Goal: Task Accomplishment & Management: Use online tool/utility

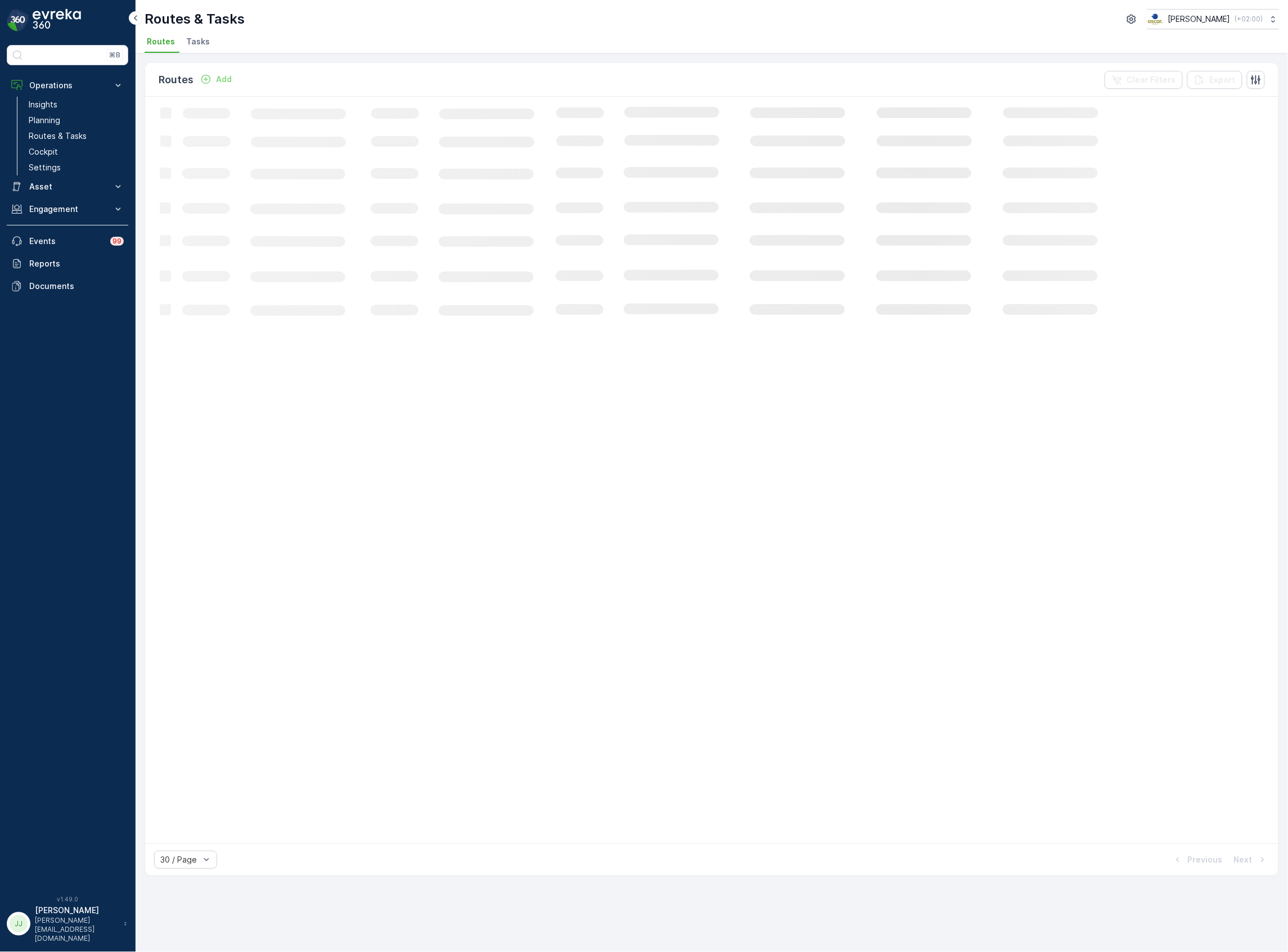
click at [203, 43] on span "Tasks" at bounding box center [198, 41] width 24 height 12
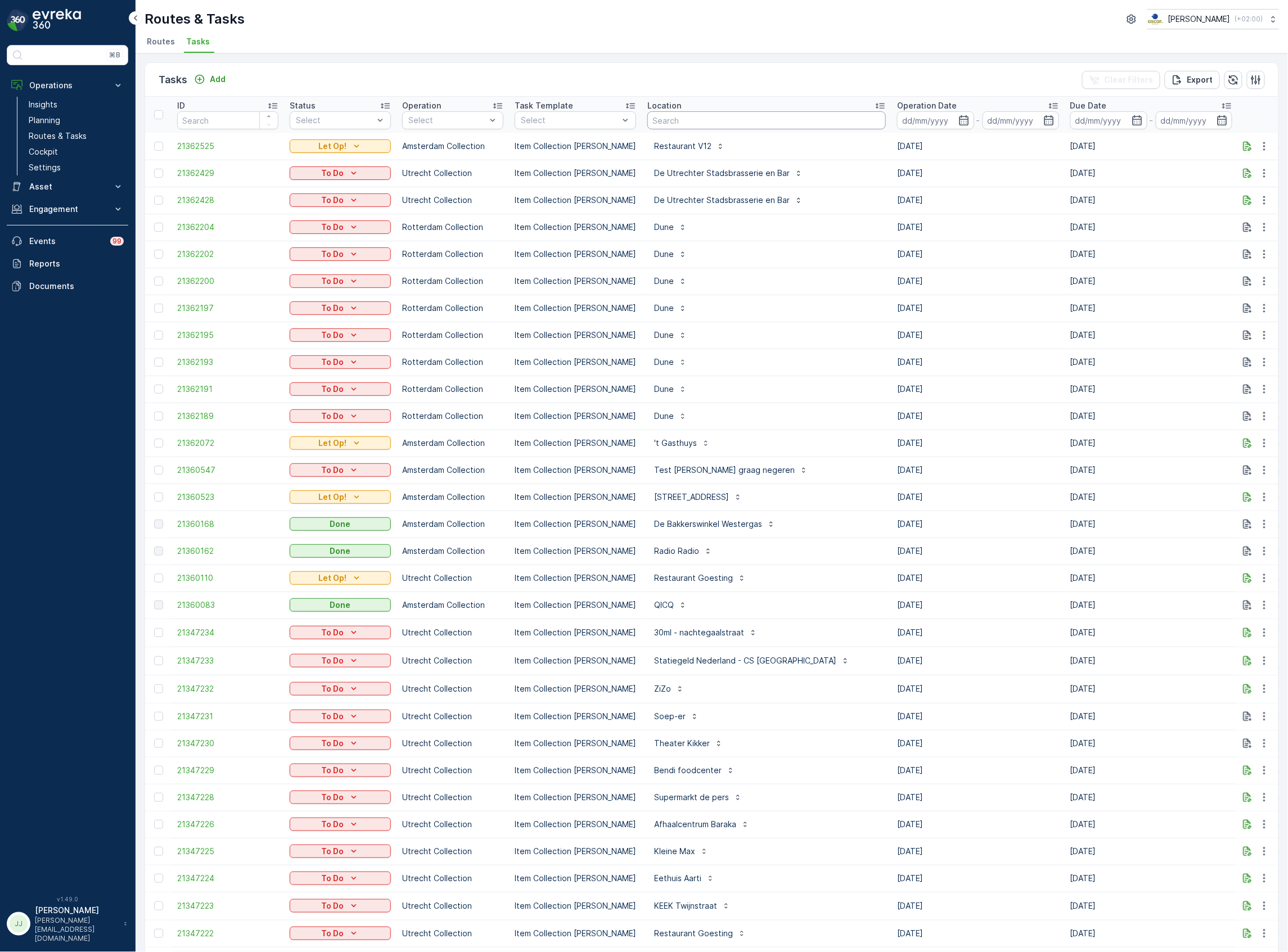
click at [740, 124] on input "text" at bounding box center [766, 120] width 239 height 18
type input "hilton"
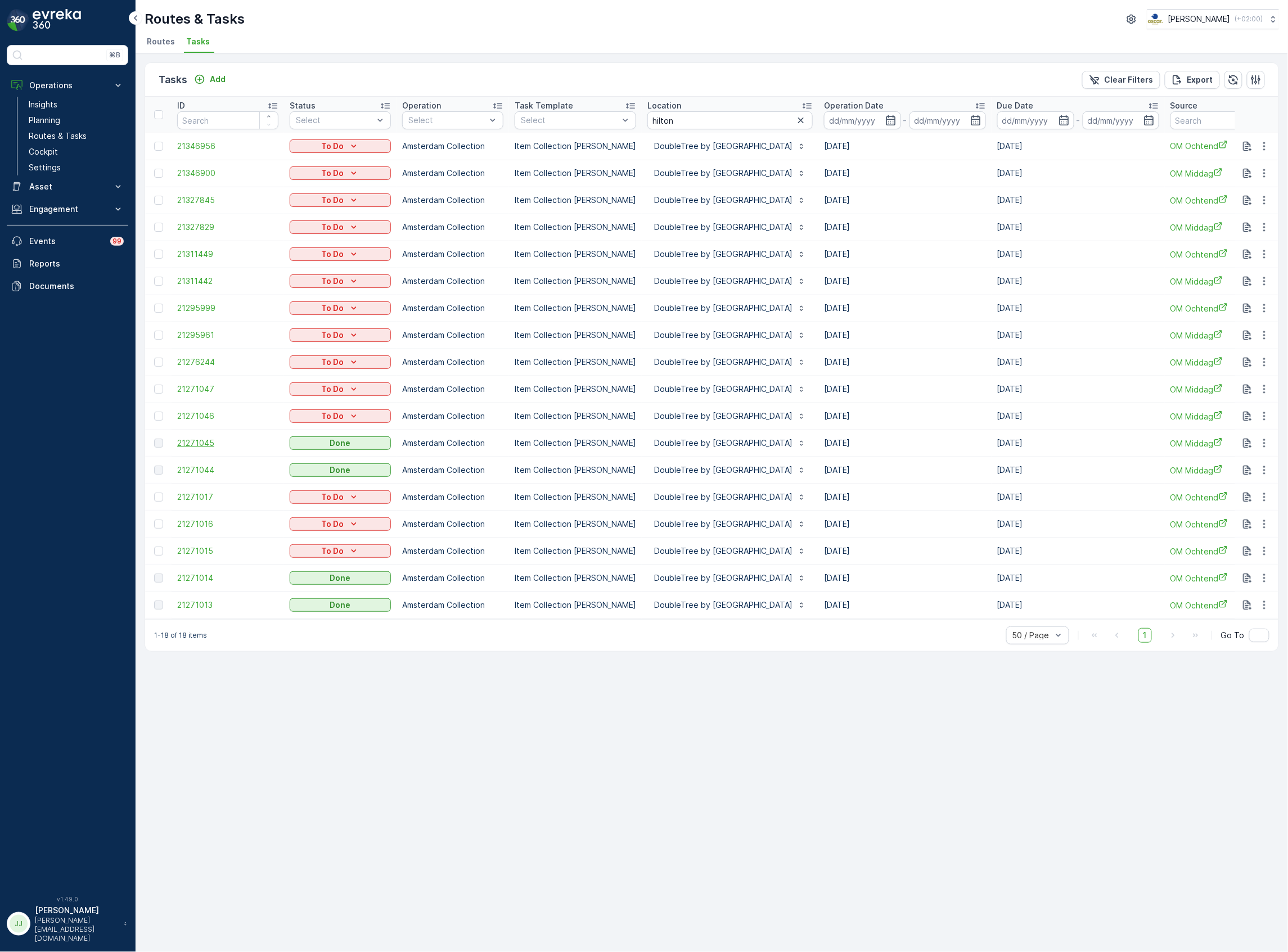
click at [198, 446] on span "21271045" at bounding box center [228, 443] width 101 height 12
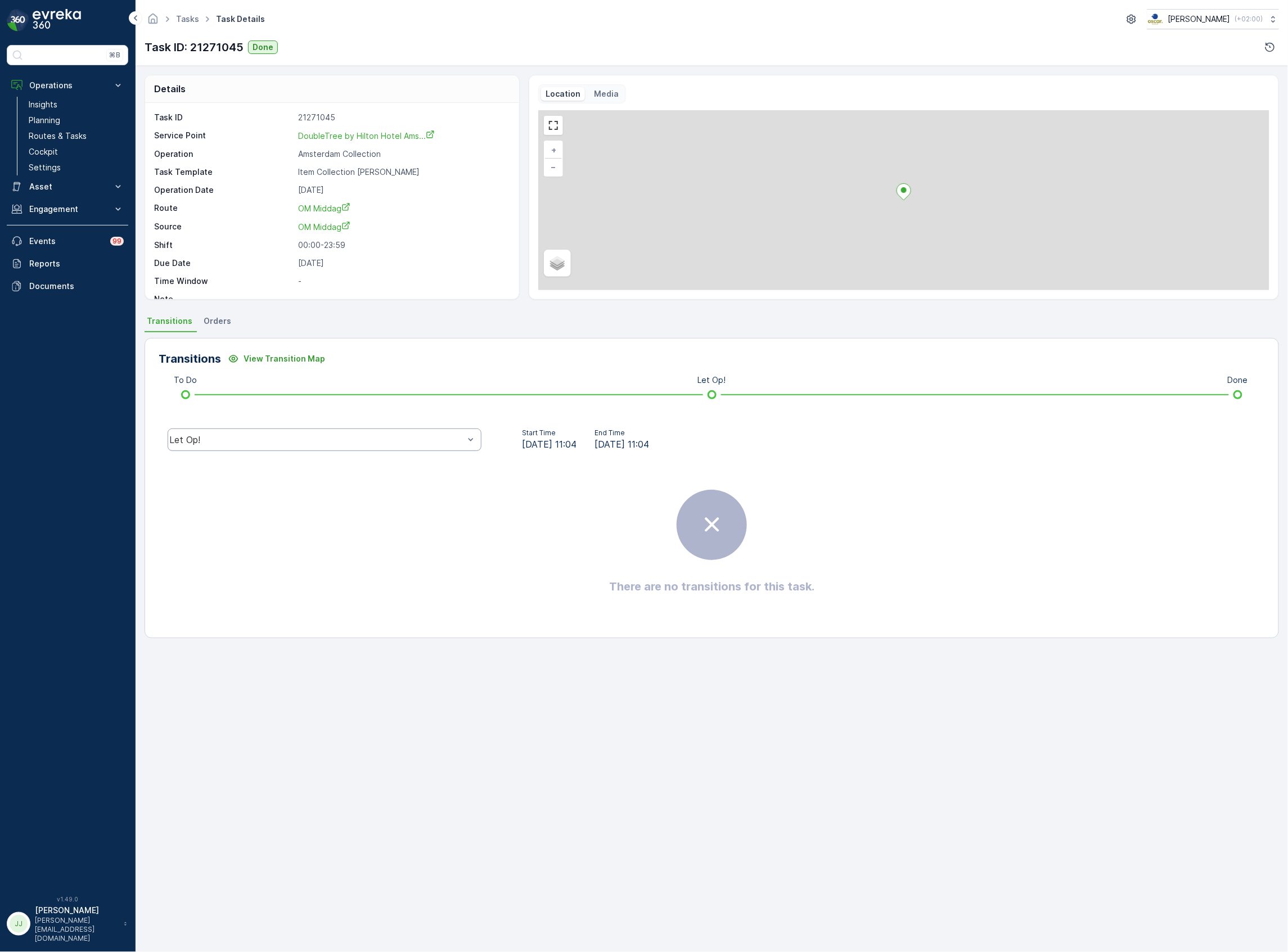
click at [267, 439] on div "Let Op!" at bounding box center [317, 440] width 295 height 10
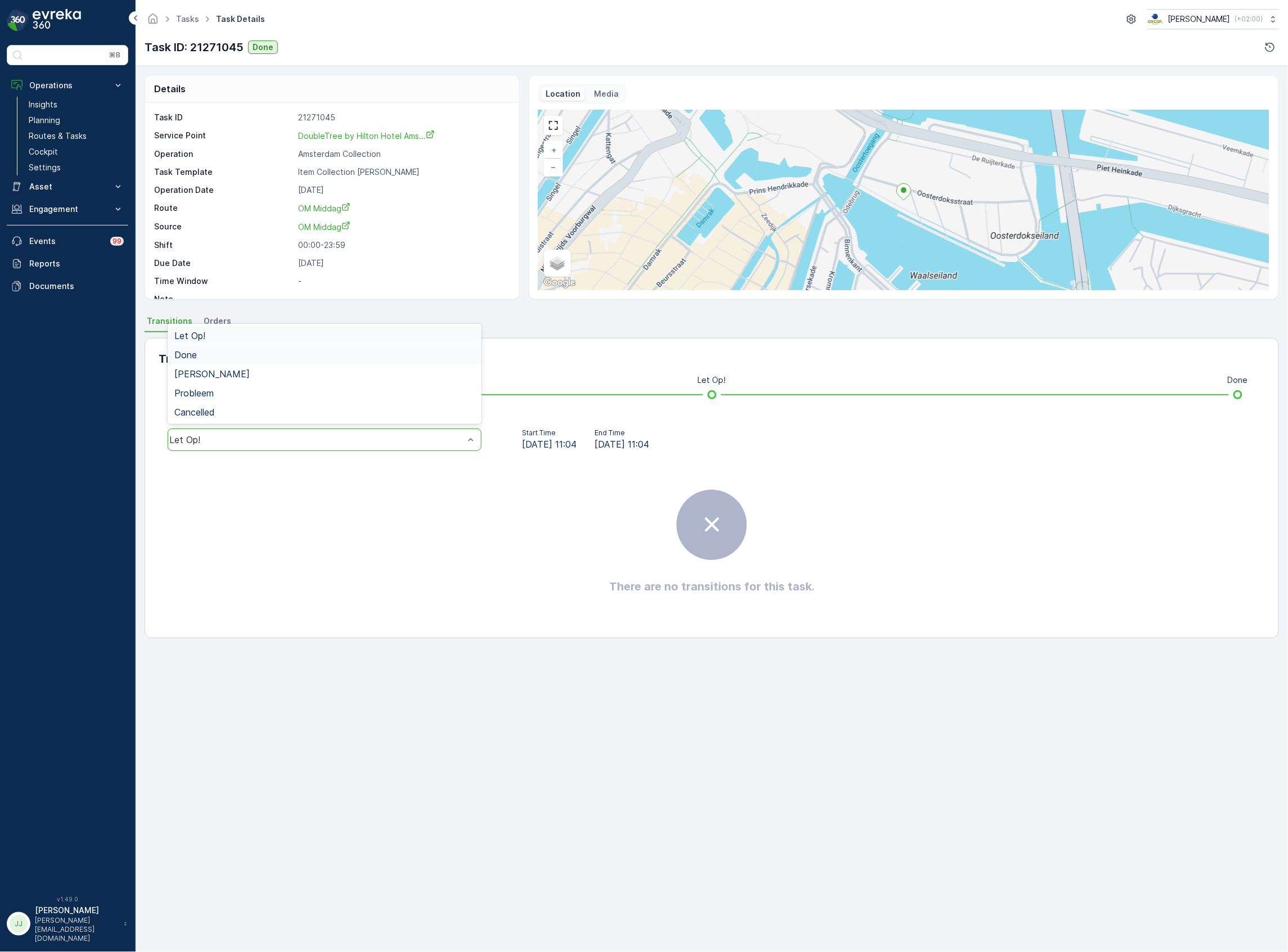
click at [207, 361] on div "Done" at bounding box center [324, 354] width 314 height 19
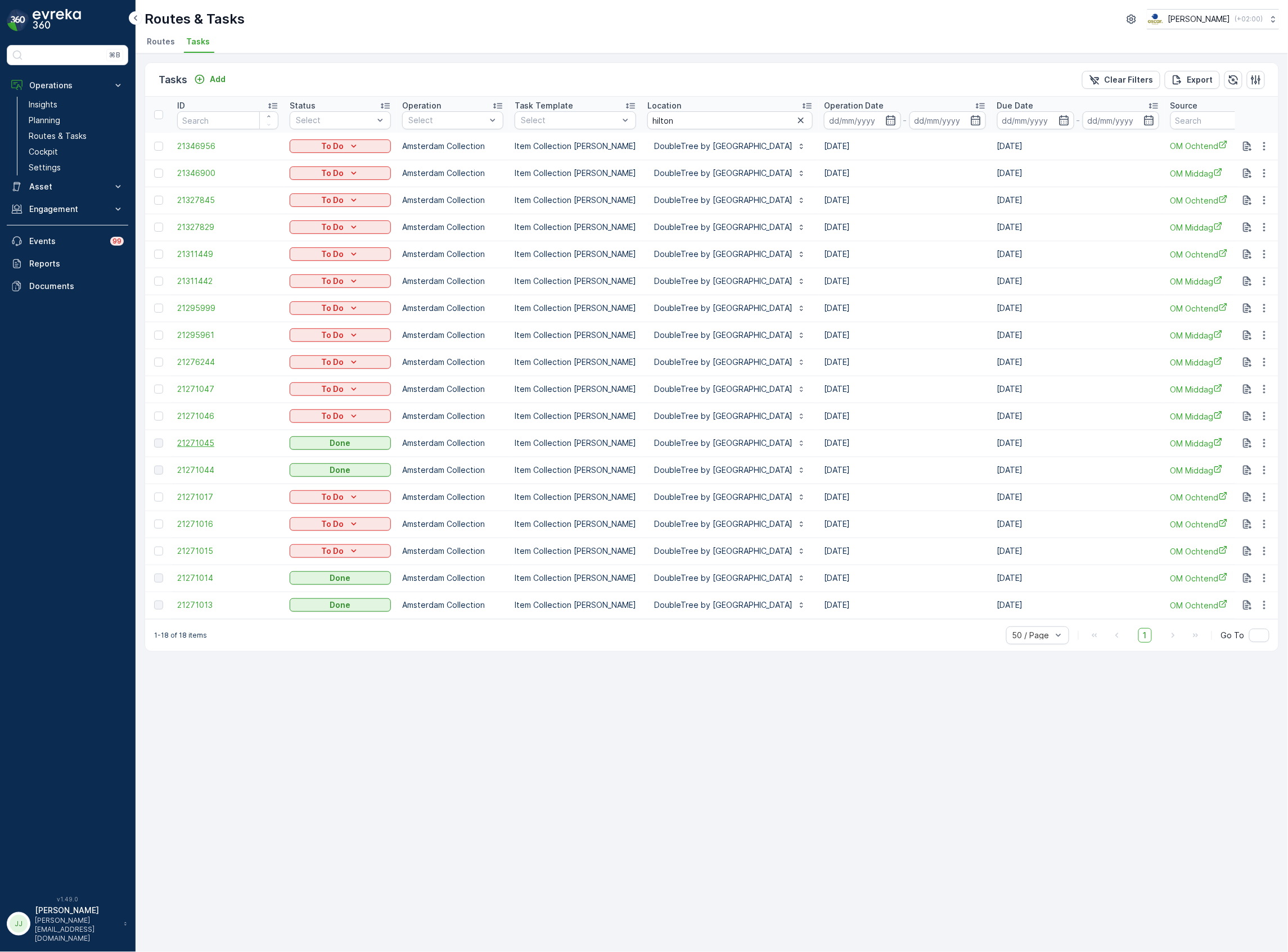
click at [201, 444] on span "21271045" at bounding box center [228, 443] width 101 height 12
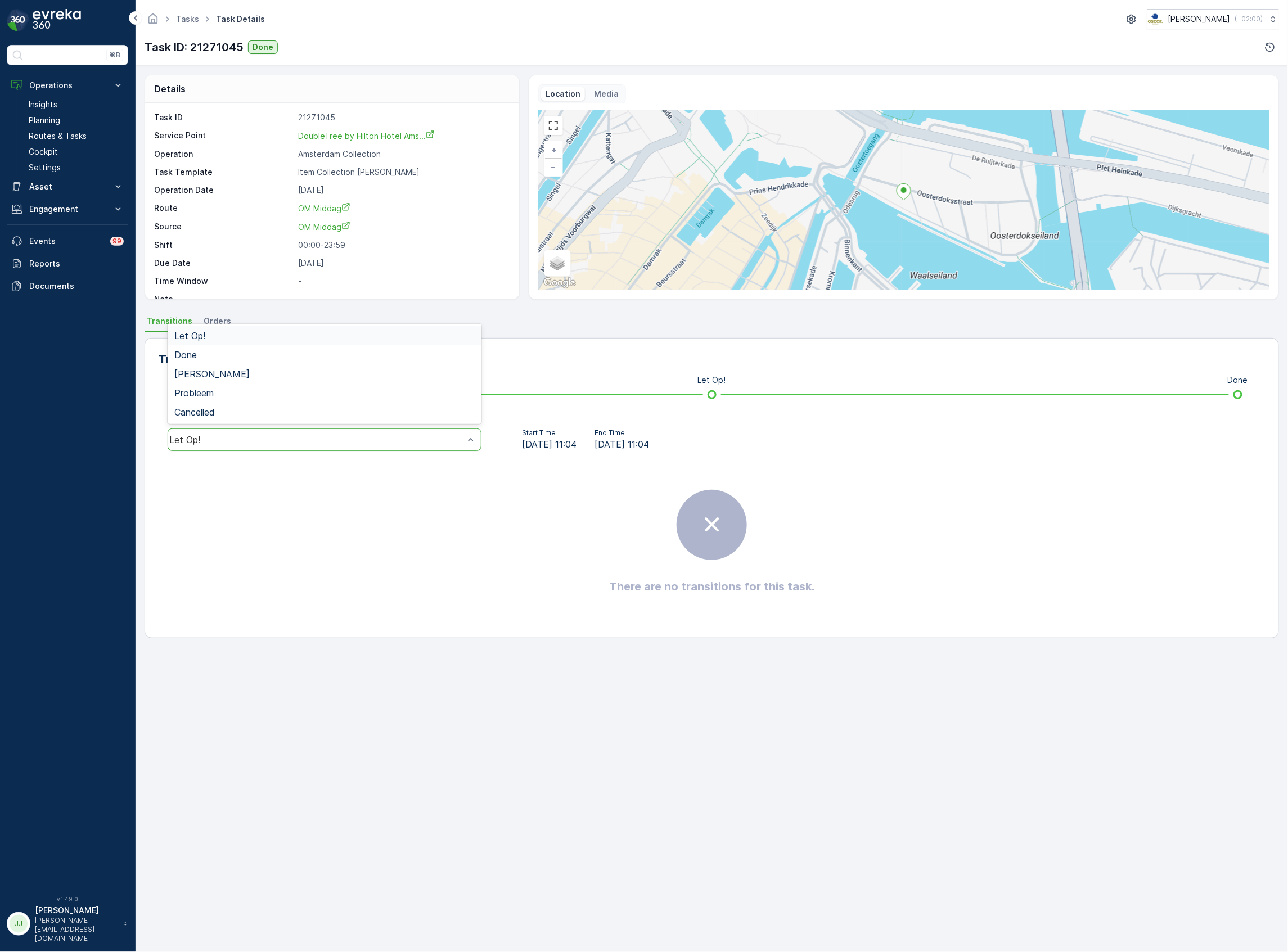
click at [453, 440] on div "Let Op!" at bounding box center [317, 440] width 295 height 10
click at [242, 352] on div "Done" at bounding box center [324, 354] width 301 height 10
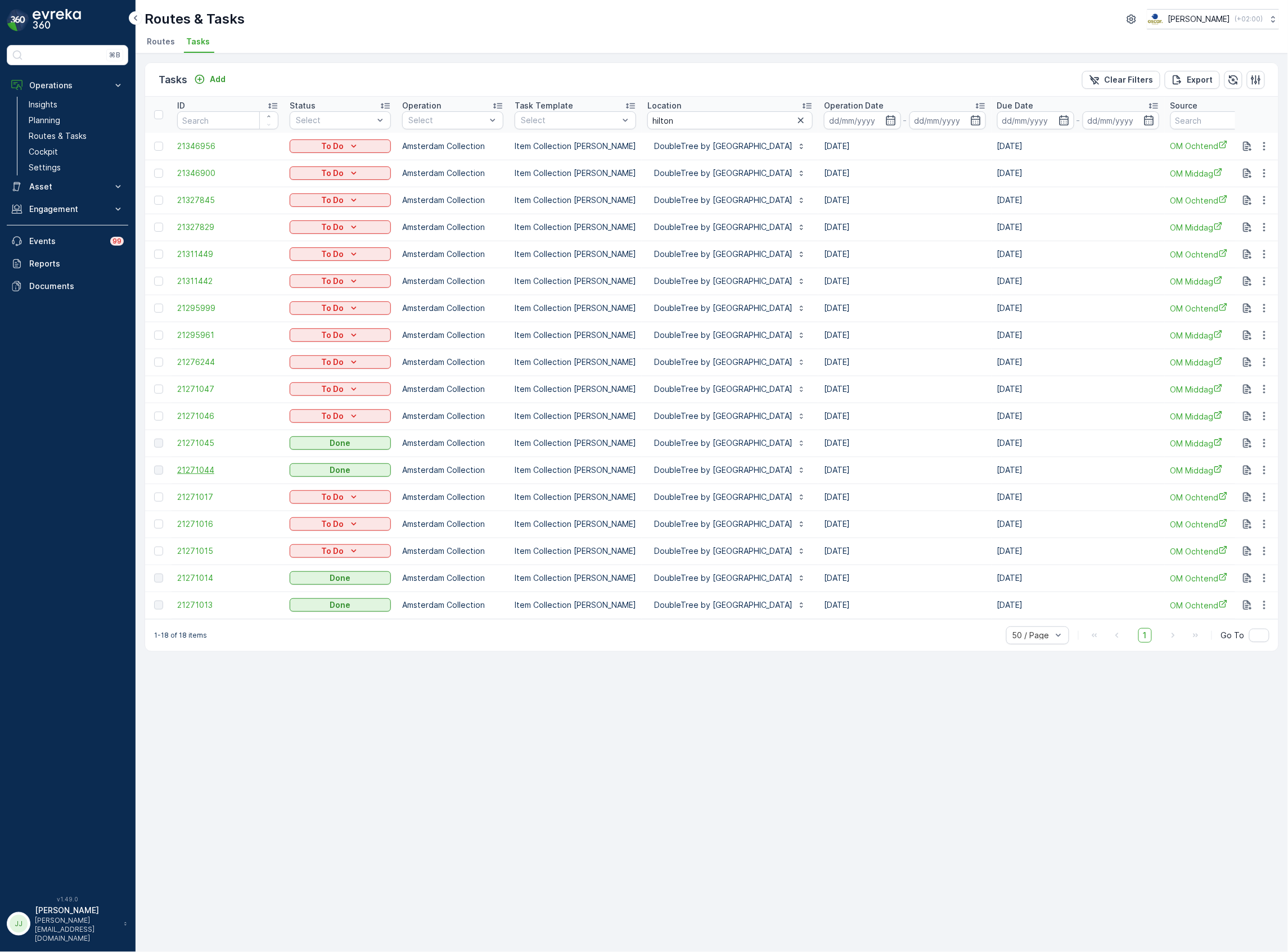
click at [207, 472] on span "21271044" at bounding box center [228, 470] width 101 height 12
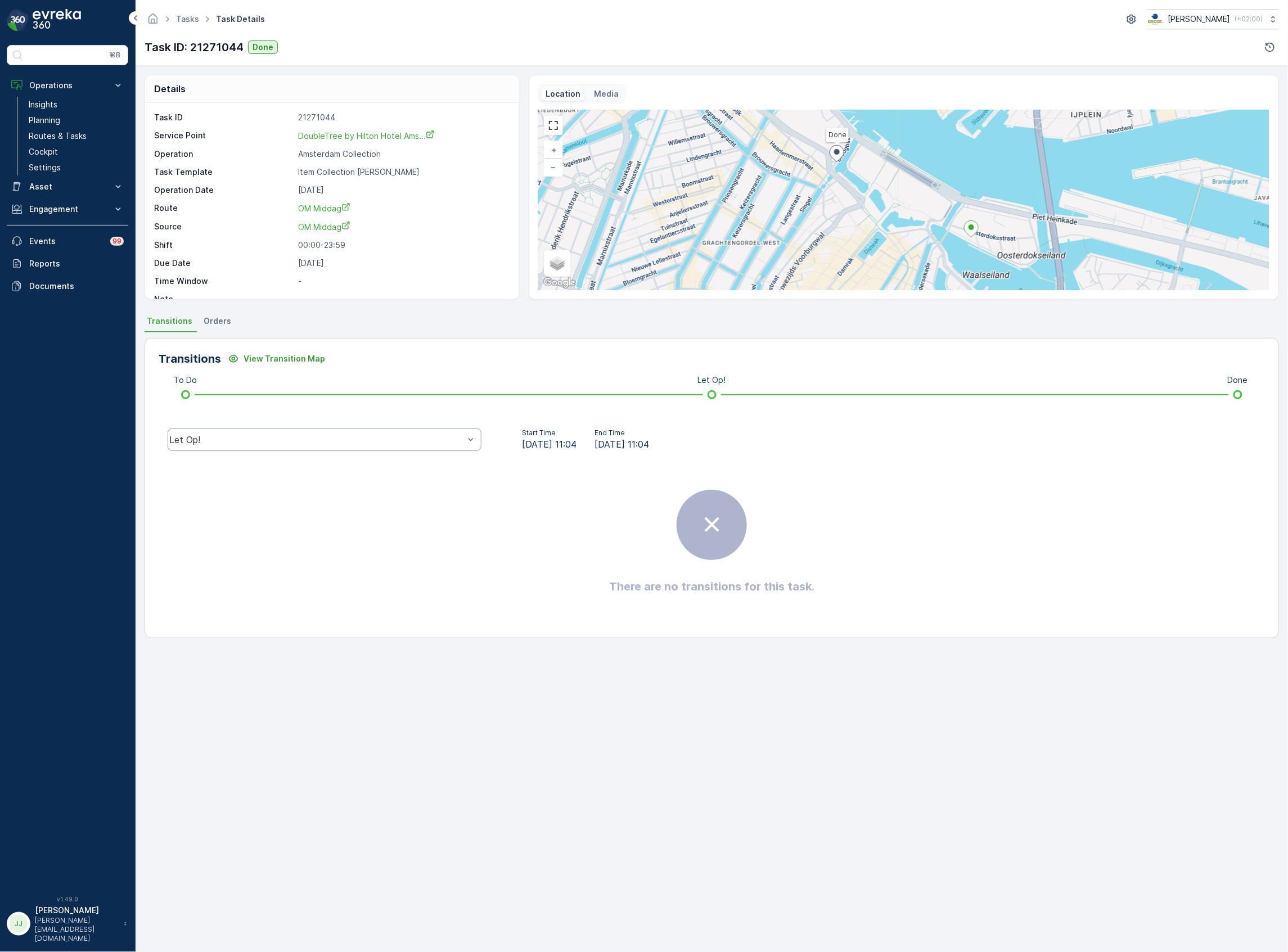
click at [367, 438] on div "Let Op!" at bounding box center [317, 440] width 295 height 10
click at [221, 358] on div "Done" at bounding box center [324, 354] width 301 height 10
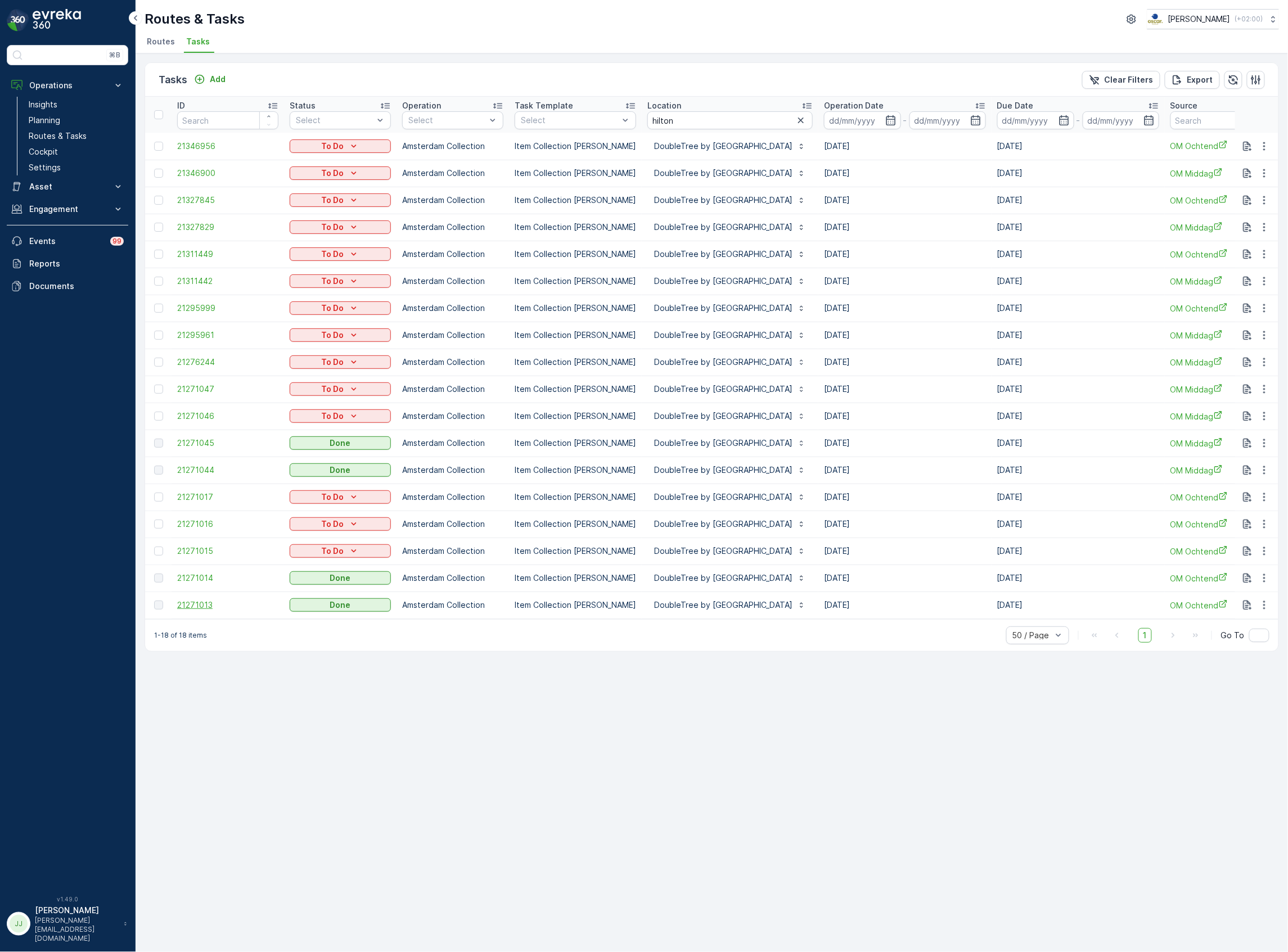
click at [210, 603] on span "21271013" at bounding box center [228, 605] width 101 height 12
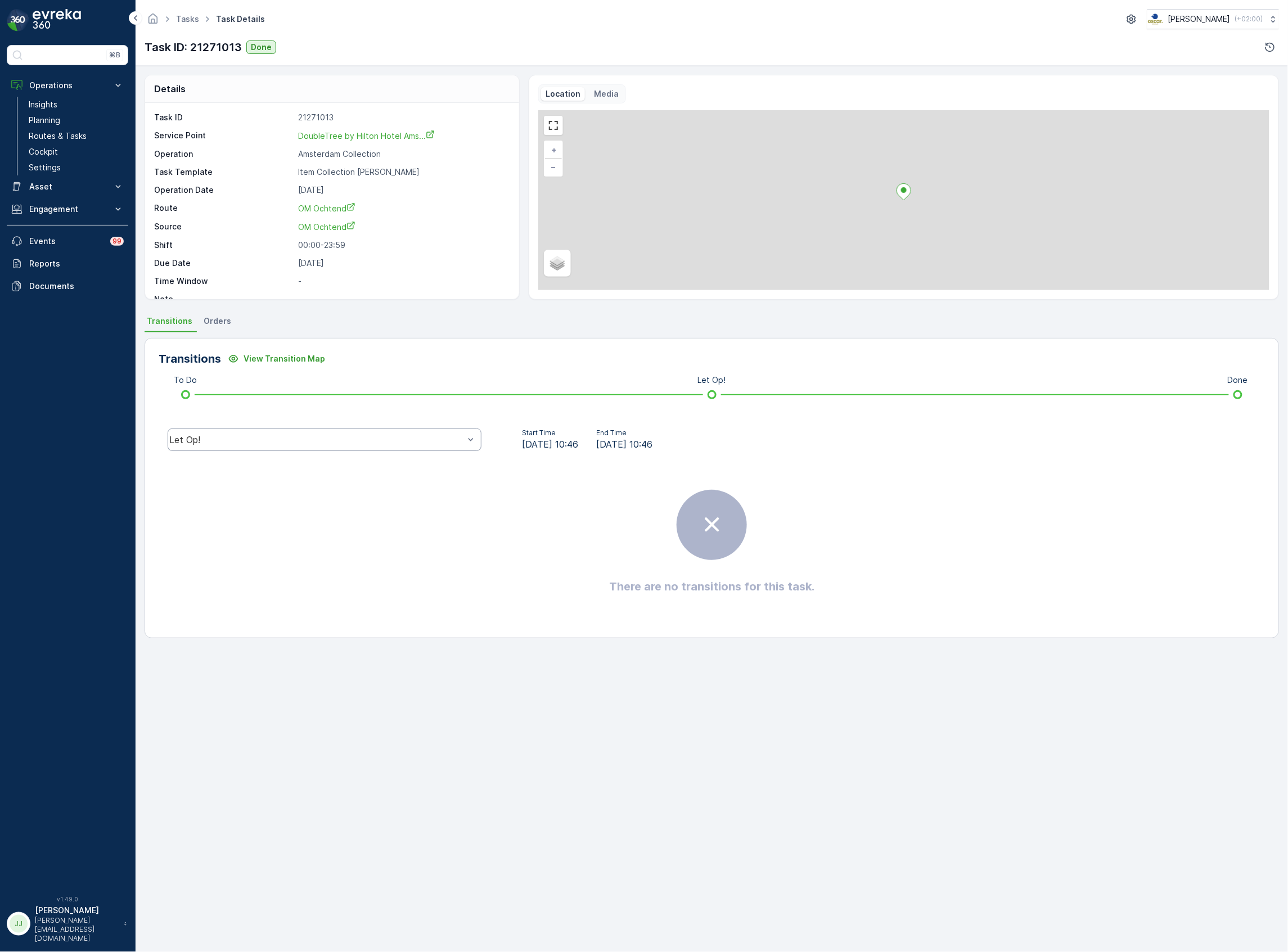
click at [232, 444] on div "Let Op!" at bounding box center [317, 440] width 295 height 10
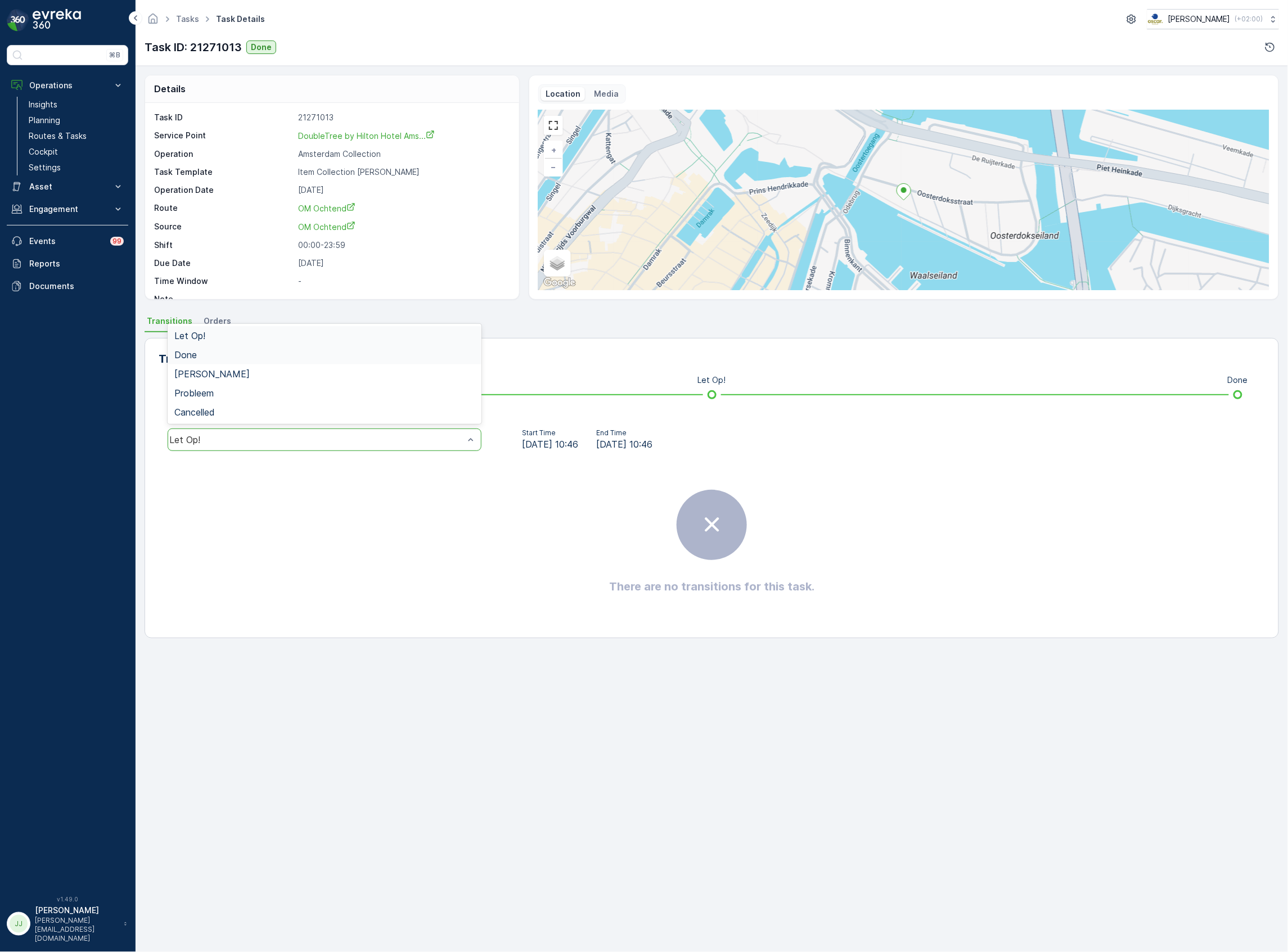
click at [208, 354] on div "Done" at bounding box center [324, 354] width 301 height 10
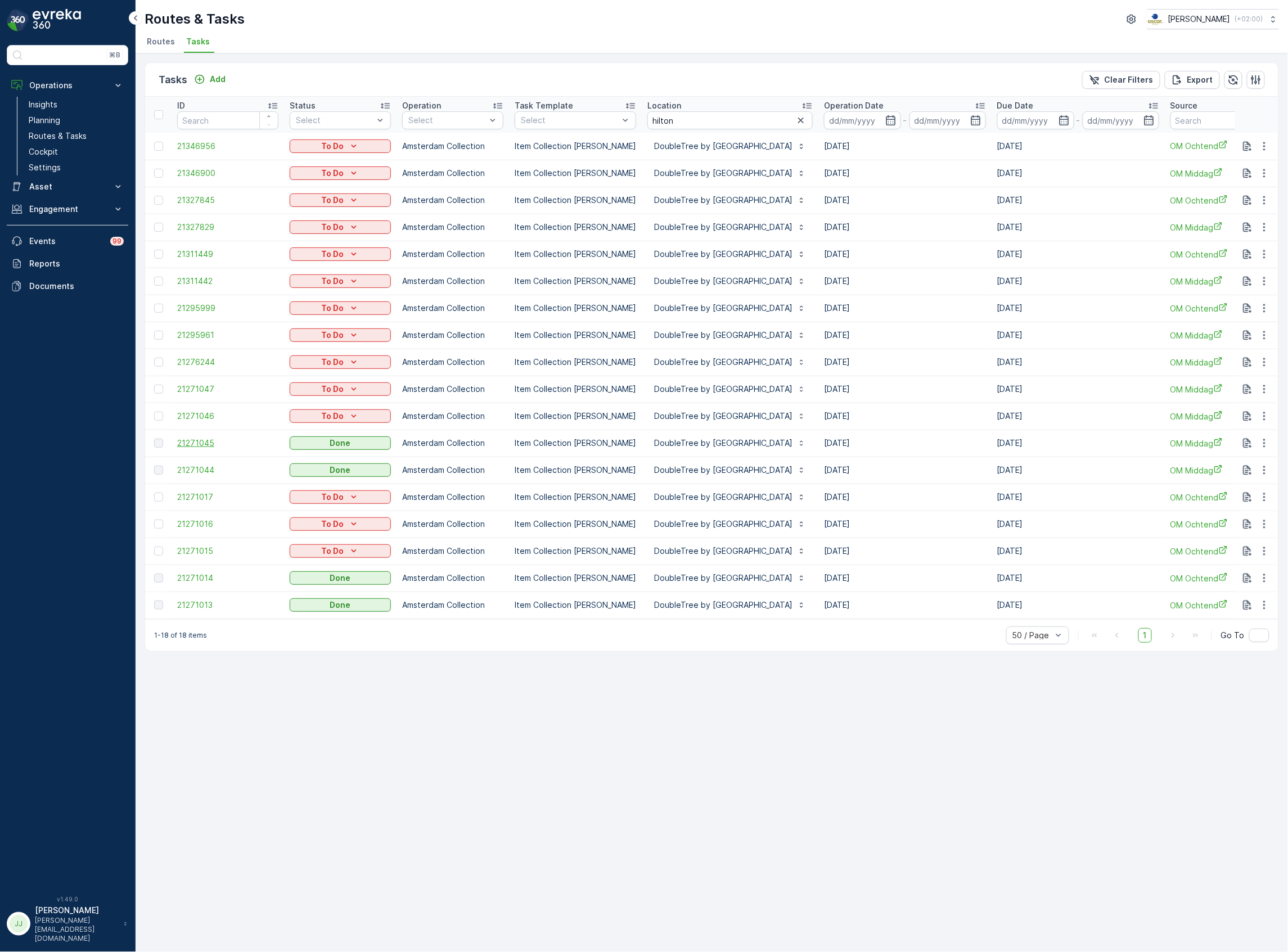
click at [202, 440] on span "21271045" at bounding box center [228, 443] width 101 height 12
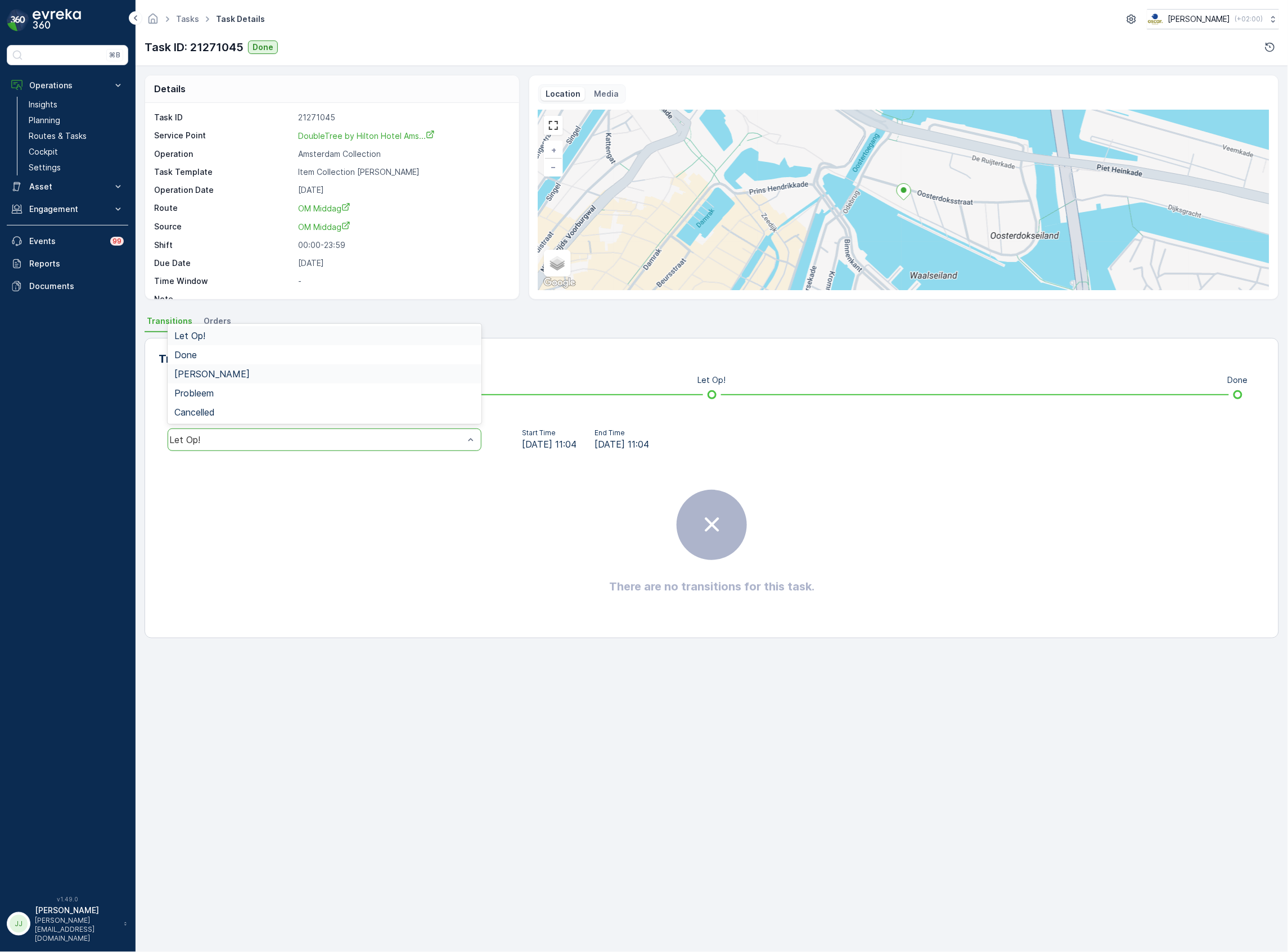
drag, startPoint x: 332, startPoint y: 439, endPoint x: 243, endPoint y: 383, distance: 105.2
click at [332, 438] on div "Let Op!" at bounding box center [317, 440] width 295 height 10
click at [219, 356] on div "Done" at bounding box center [324, 354] width 301 height 10
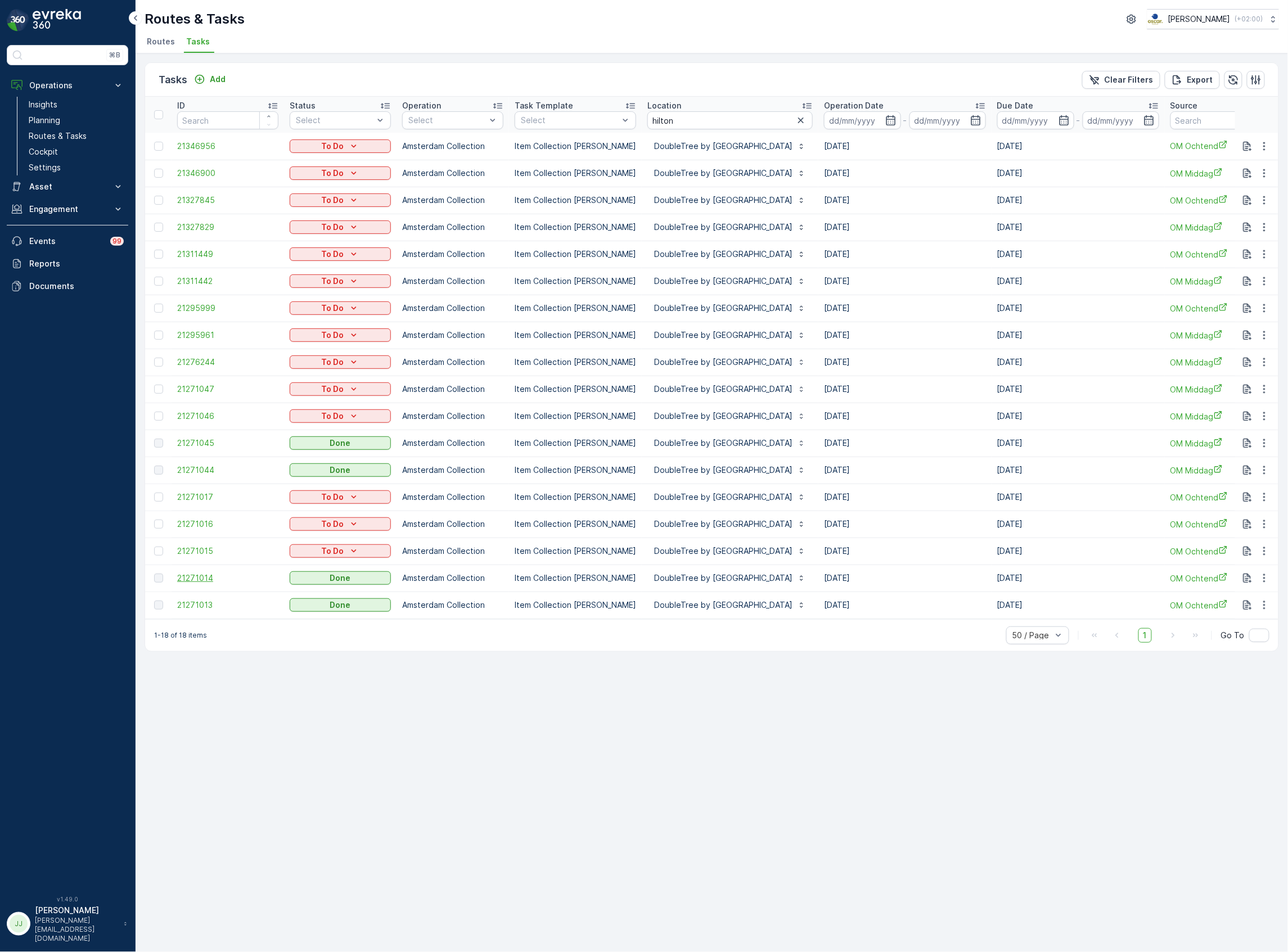
click at [198, 577] on span "21271014" at bounding box center [228, 578] width 101 height 12
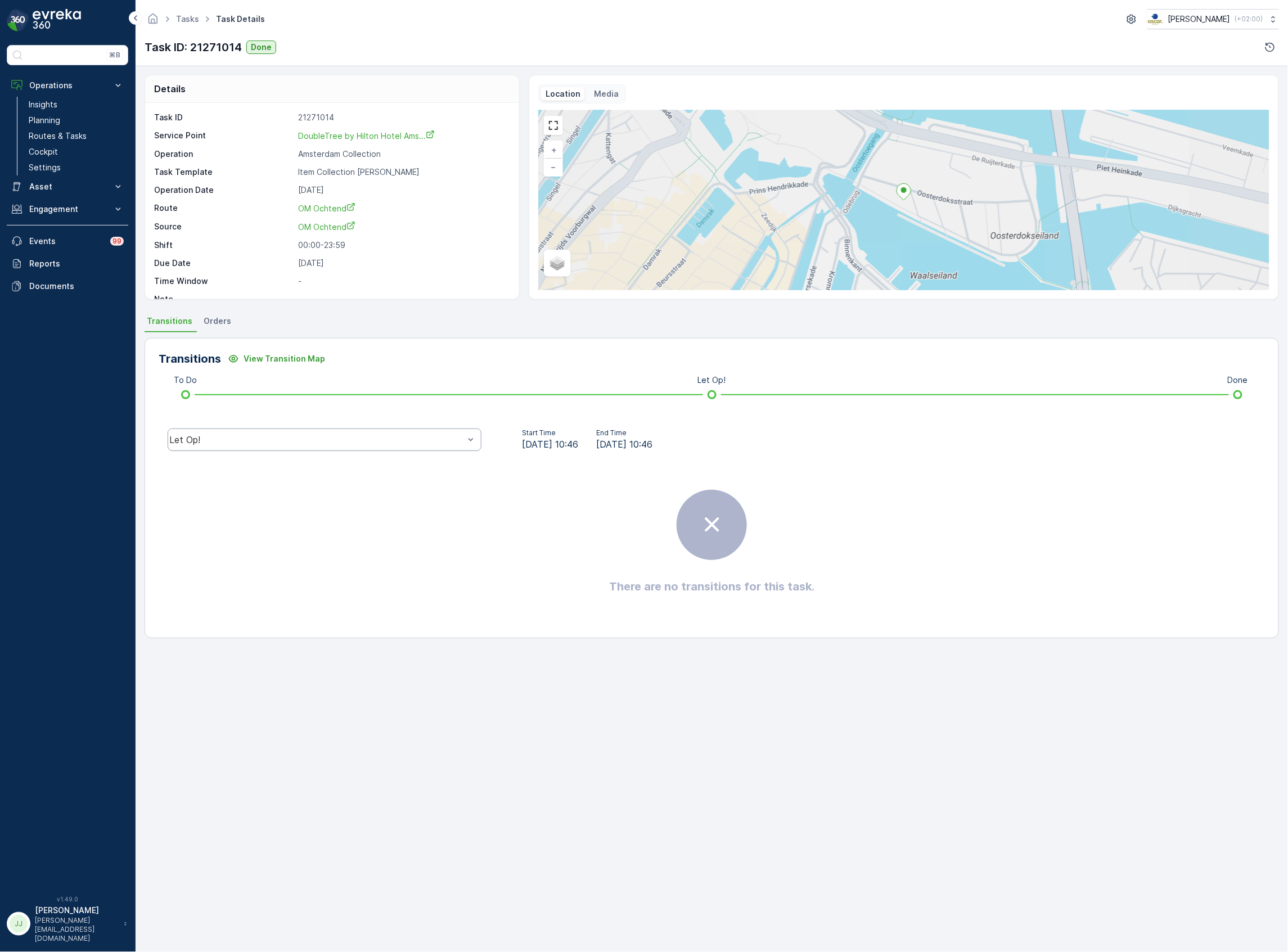
click at [440, 441] on div "Let Op!" at bounding box center [317, 440] width 295 height 10
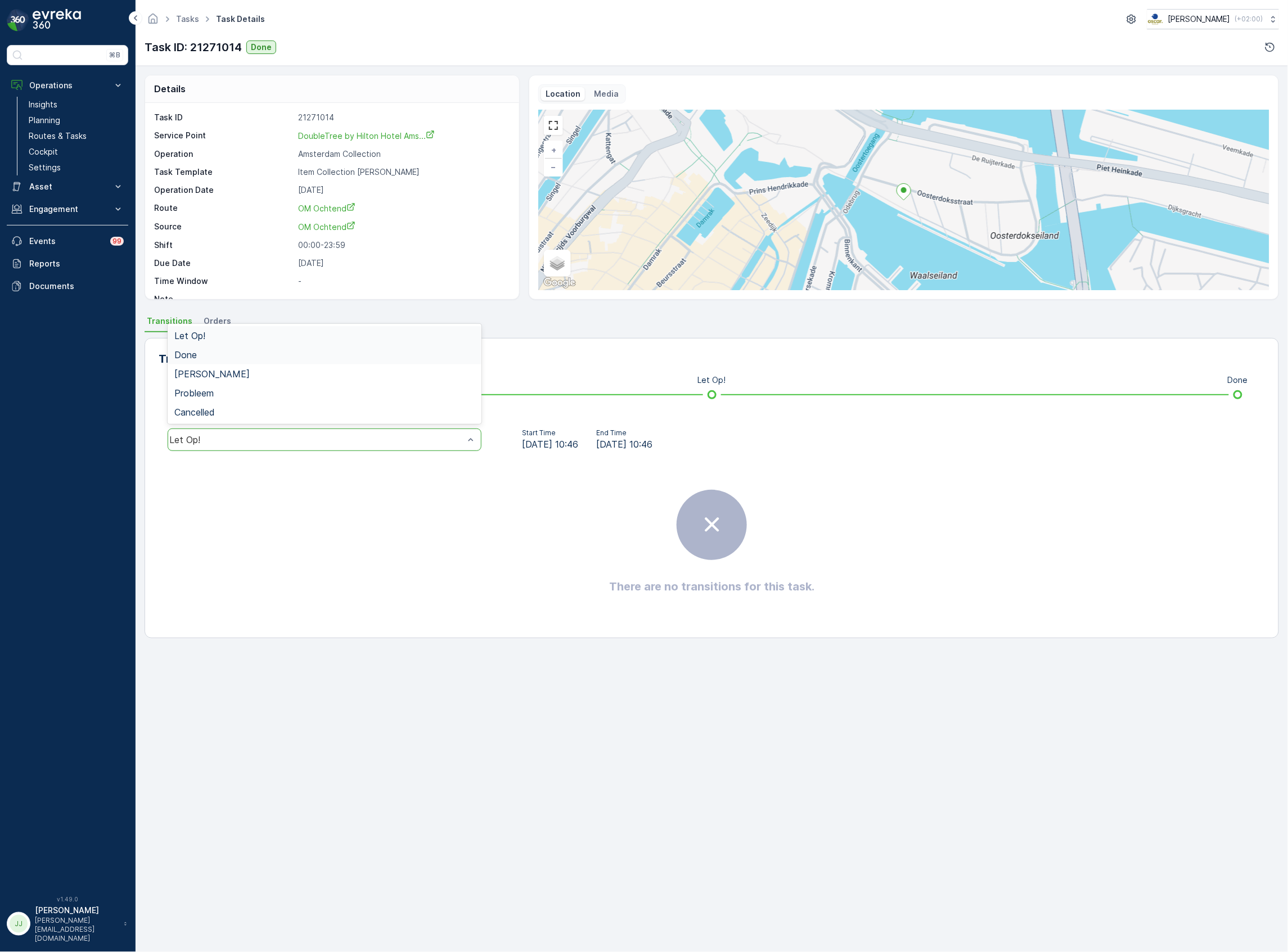
click at [224, 349] on div "Done" at bounding box center [324, 354] width 314 height 19
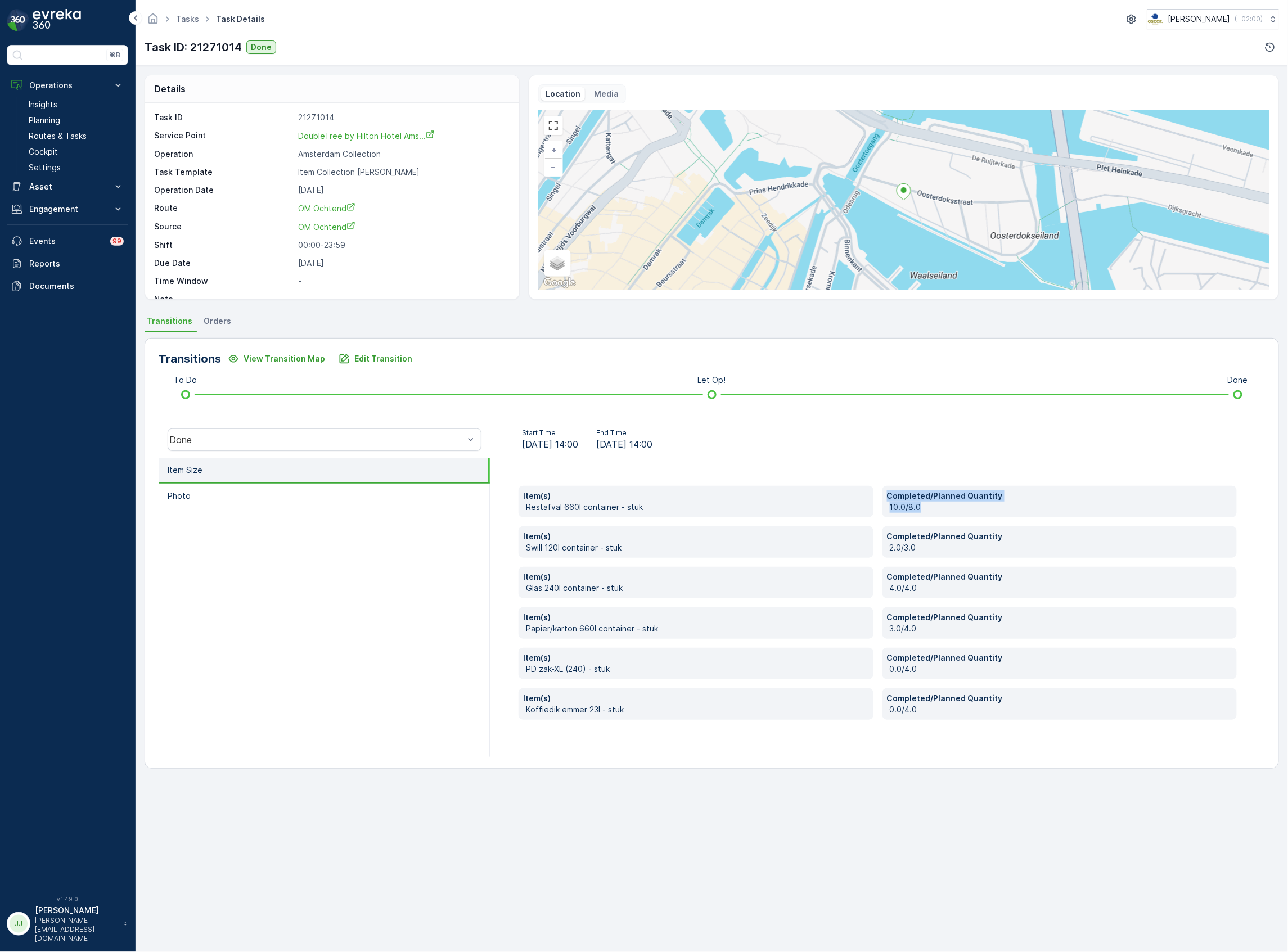
drag, startPoint x: 914, startPoint y: 507, endPoint x: 858, endPoint y: 504, distance: 56.1
click at [858, 504] on div "Item(s) Restafval 660l container - stuk Completed/Planned Quantity 10.0/8.0 Ite…" at bounding box center [878, 603] width 718 height 234
click at [897, 507] on p "10.0/8.0" at bounding box center [1061, 507] width 343 height 12
drag, startPoint x: 921, startPoint y: 506, endPoint x: 883, endPoint y: 509, distance: 38.1
click at [883, 509] on div "Completed/Planned Quantity 10.0/8.0" at bounding box center [1060, 502] width 354 height 31
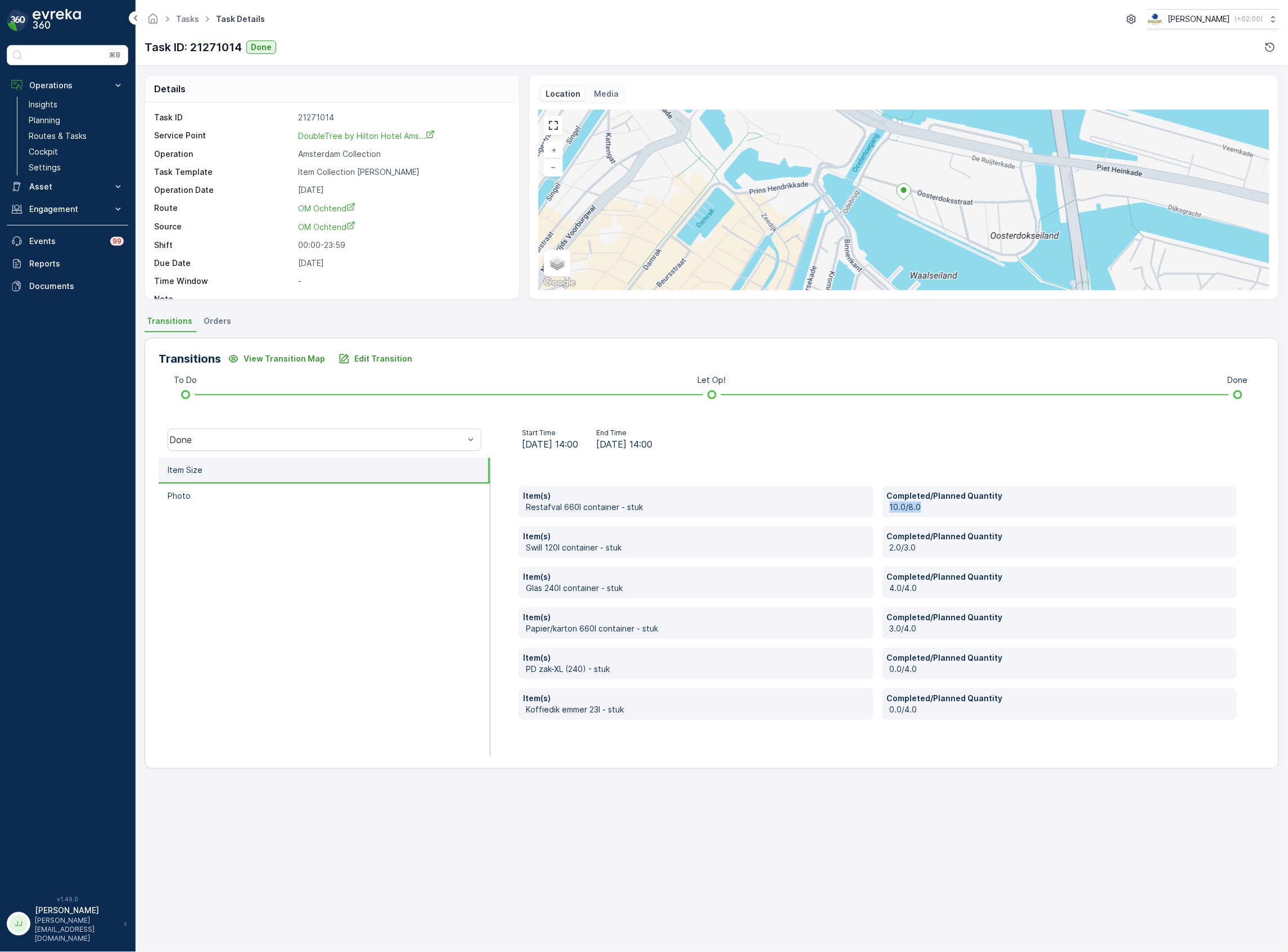
click at [917, 506] on p "10.0/8.0" at bounding box center [1061, 507] width 343 height 12
click at [923, 506] on p "10.0/8.0" at bounding box center [1061, 507] width 343 height 12
click at [367, 326] on ul "Transitions Orders" at bounding box center [711, 322] width 1135 height 19
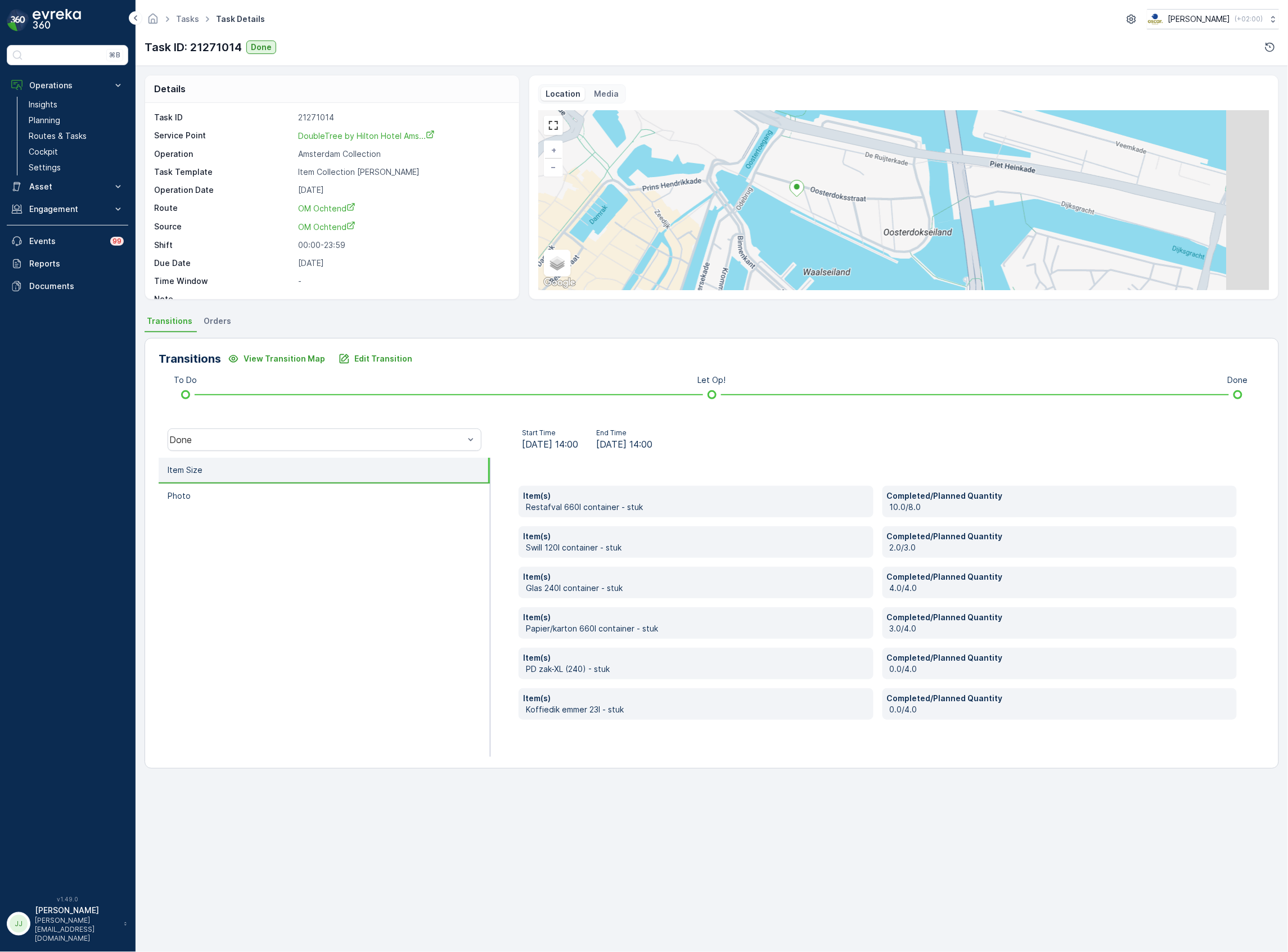
drag, startPoint x: 972, startPoint y: 231, endPoint x: 844, endPoint y: 210, distance: 129.7
click at [845, 212] on div "+ − Satellite Roadmap Terrain Hybrid Leaflet Keyboard shortcuts Map Data Map da…" at bounding box center [904, 200] width 731 height 180
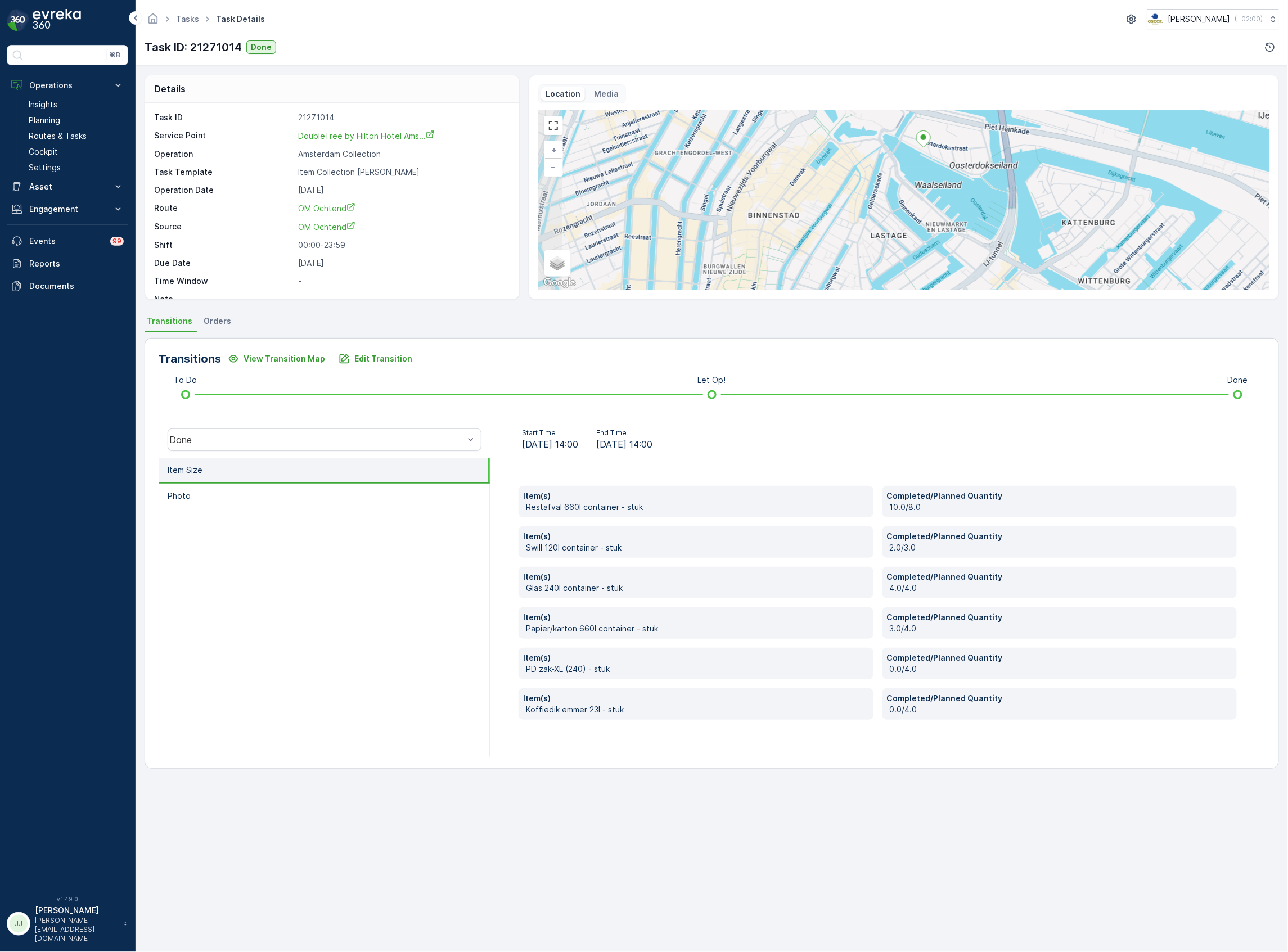
drag, startPoint x: 844, startPoint y: 216, endPoint x: 962, endPoint y: 171, distance: 126.3
click at [962, 171] on div "+ − Satellite Roadmap Terrain Hybrid Leaflet Keyboard shortcuts Map Data Map da…" at bounding box center [904, 200] width 731 height 180
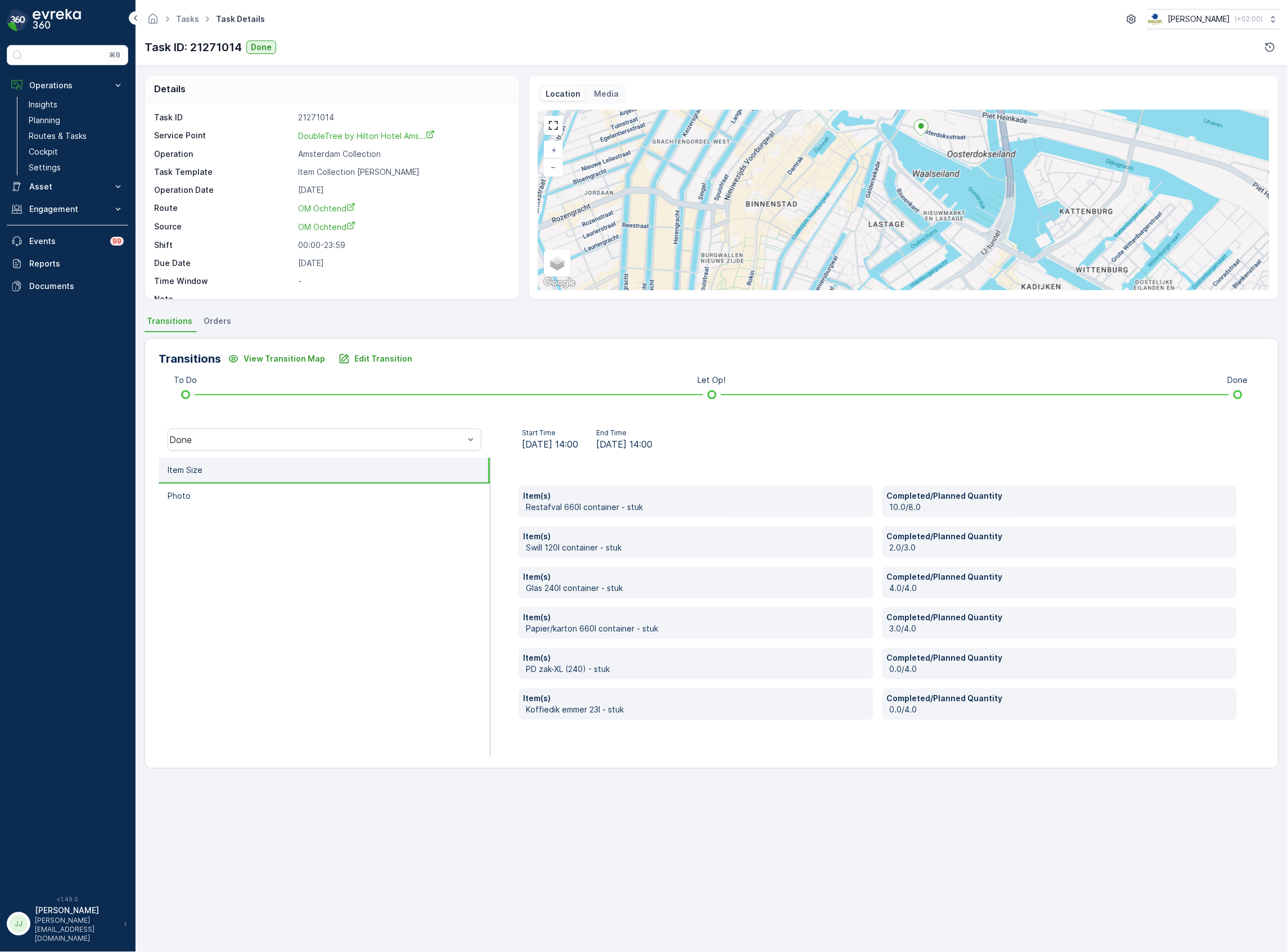
drag, startPoint x: 966, startPoint y: 193, endPoint x: 964, endPoint y: 181, distance: 12.2
click at [964, 181] on div "+ − Satellite Roadmap Terrain Hybrid Leaflet Keyboard shortcuts Map Data Map da…" at bounding box center [904, 200] width 731 height 180
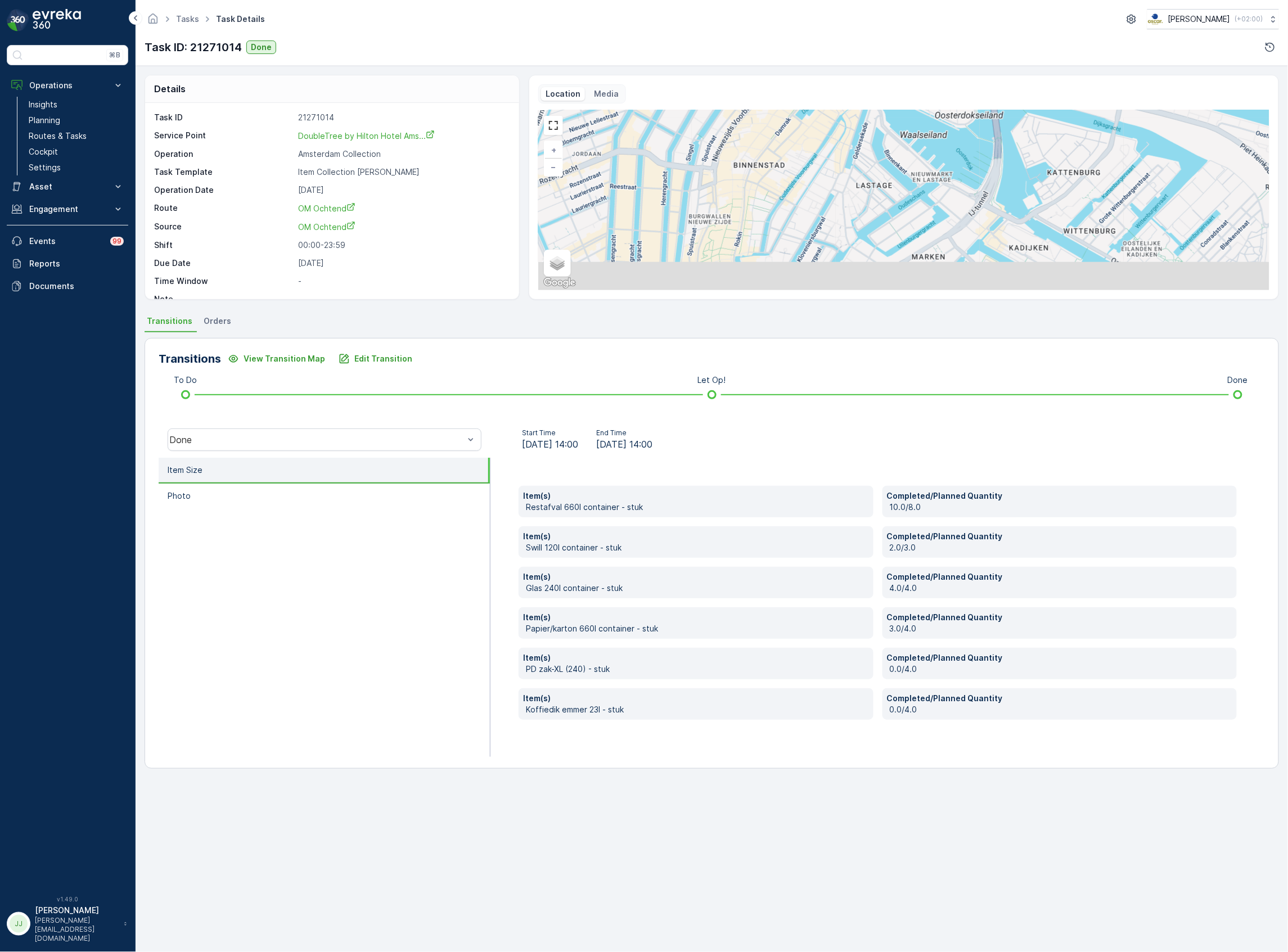
drag, startPoint x: 849, startPoint y: 193, endPoint x: 841, endPoint y: 173, distance: 21.5
click at [841, 173] on div "+ − Satellite Roadmap Terrain Hybrid Leaflet Keyboard shortcuts Map Data Map da…" at bounding box center [904, 200] width 731 height 180
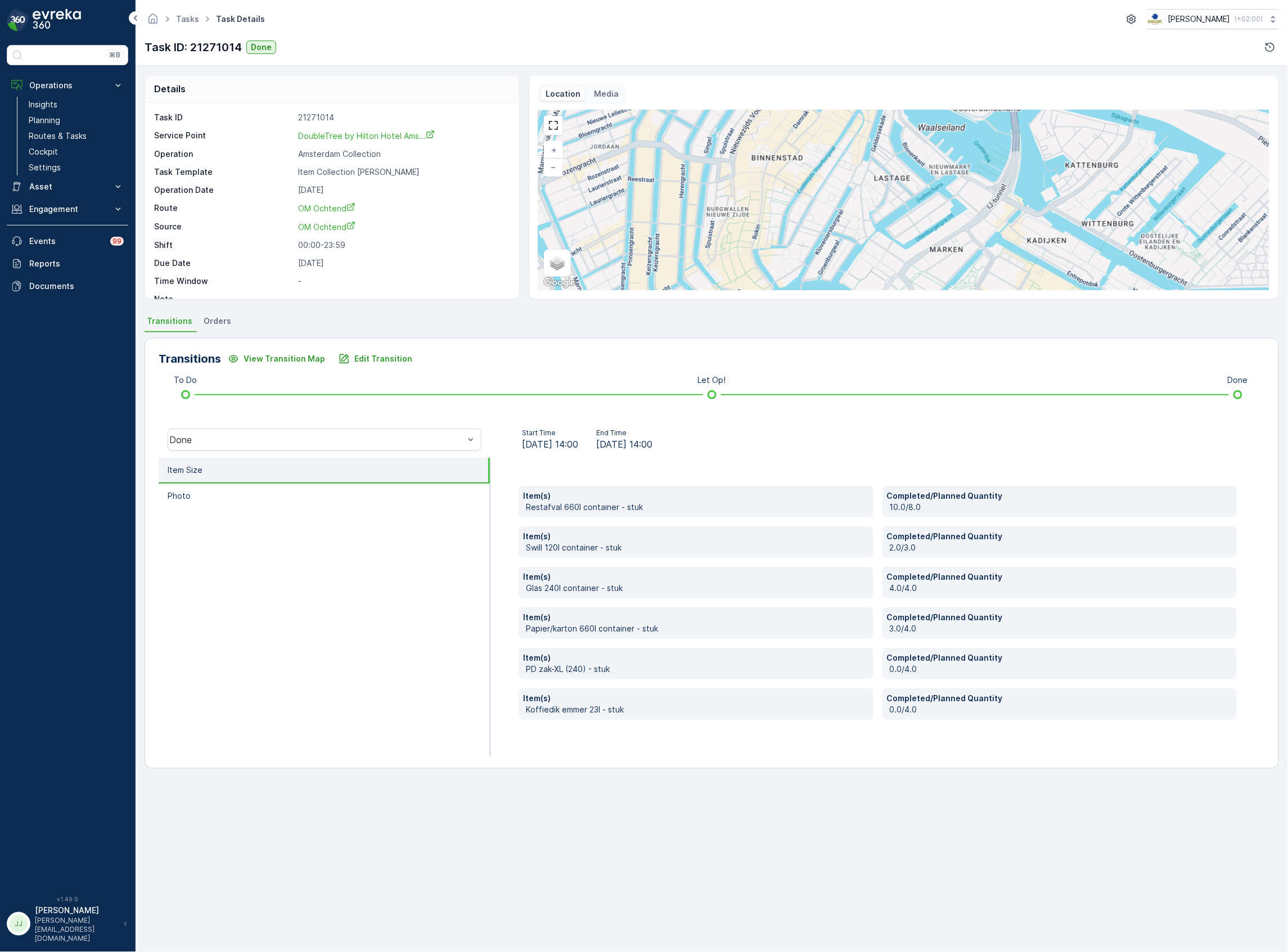
drag, startPoint x: 824, startPoint y: 244, endPoint x: 845, endPoint y: 242, distance: 21.1
click at [845, 242] on div "+ − Satellite Roadmap Terrain Hybrid Leaflet Keyboard shortcuts Map Data Map da…" at bounding box center [904, 200] width 731 height 180
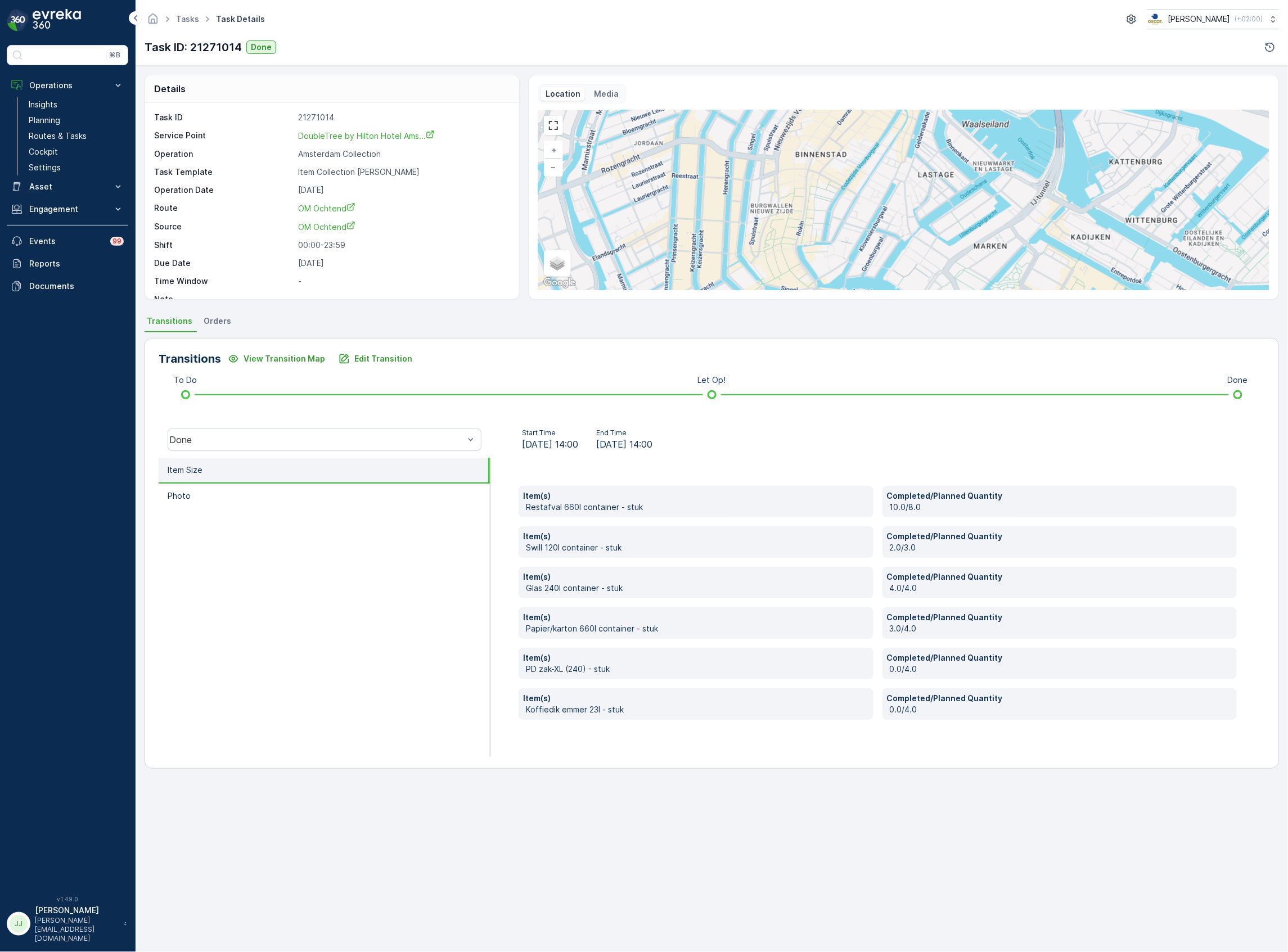
drag, startPoint x: 798, startPoint y: 189, endPoint x: 790, endPoint y: 239, distance: 50.6
click at [790, 239] on div "+ − Satellite Roadmap Terrain Hybrid Leaflet Keyboard shortcuts Map Data Map da…" at bounding box center [904, 200] width 731 height 180
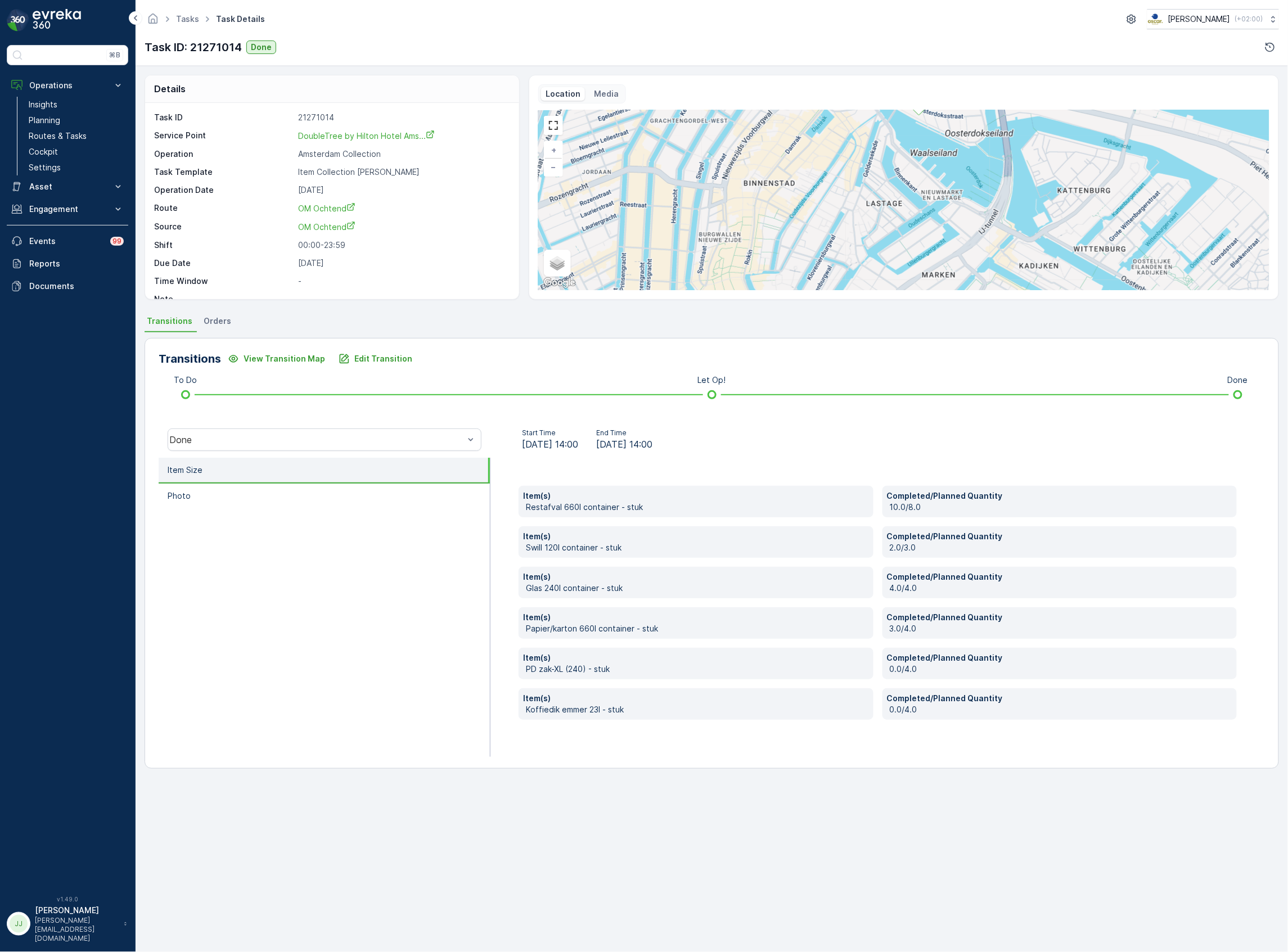
drag, startPoint x: 867, startPoint y: 203, endPoint x: 845, endPoint y: 219, distance: 27.2
click at [845, 219] on div "+ − Satellite Roadmap Terrain Hybrid Leaflet Keyboard shortcuts Map Data Map da…" at bounding box center [904, 200] width 731 height 180
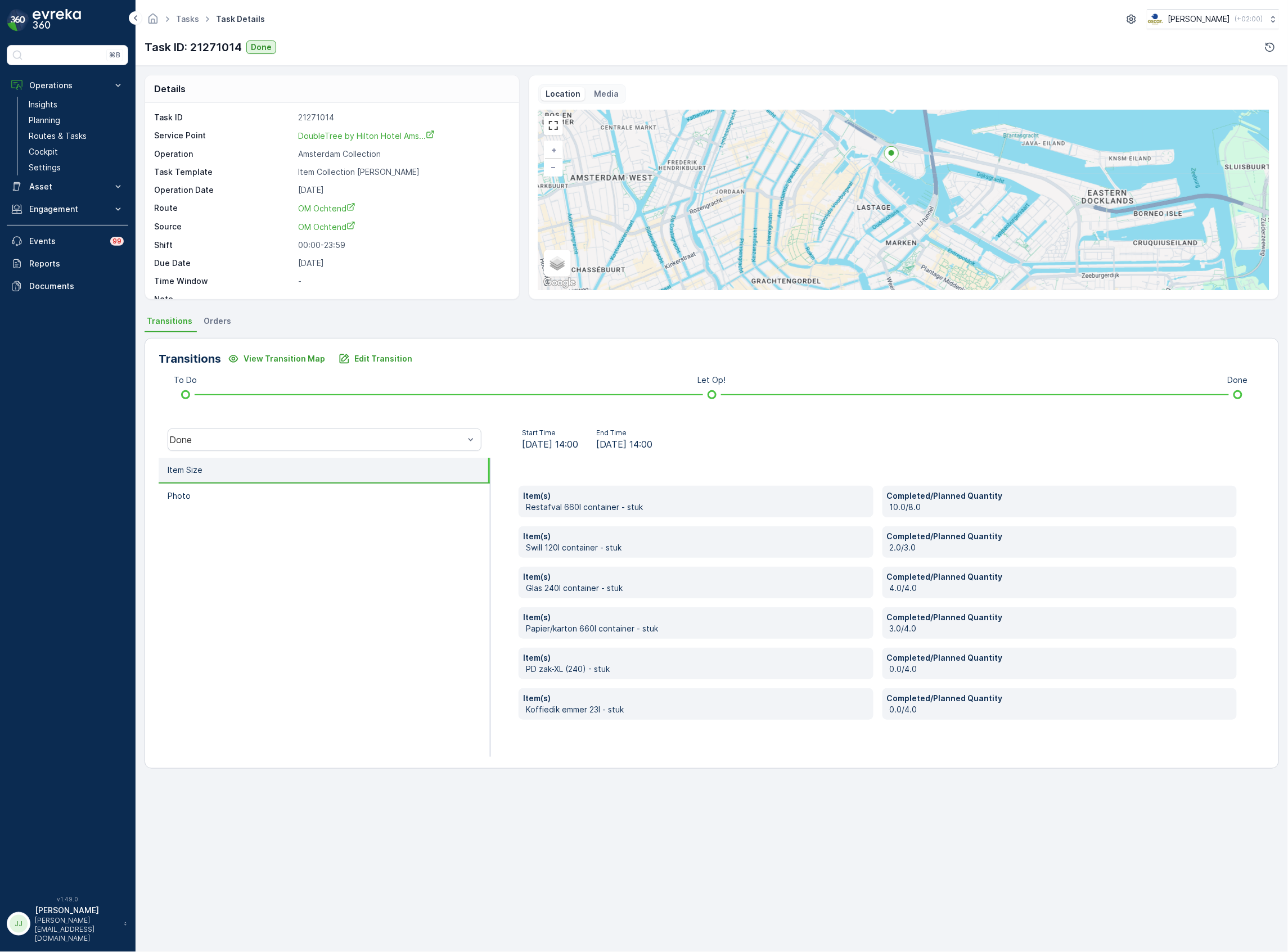
drag, startPoint x: 893, startPoint y: 212, endPoint x: 881, endPoint y: 210, distance: 12.2
click at [881, 210] on div "+ − Satellite Roadmap Terrain Hybrid Leaflet Keyboard shortcuts Map Data Map da…" at bounding box center [904, 200] width 731 height 180
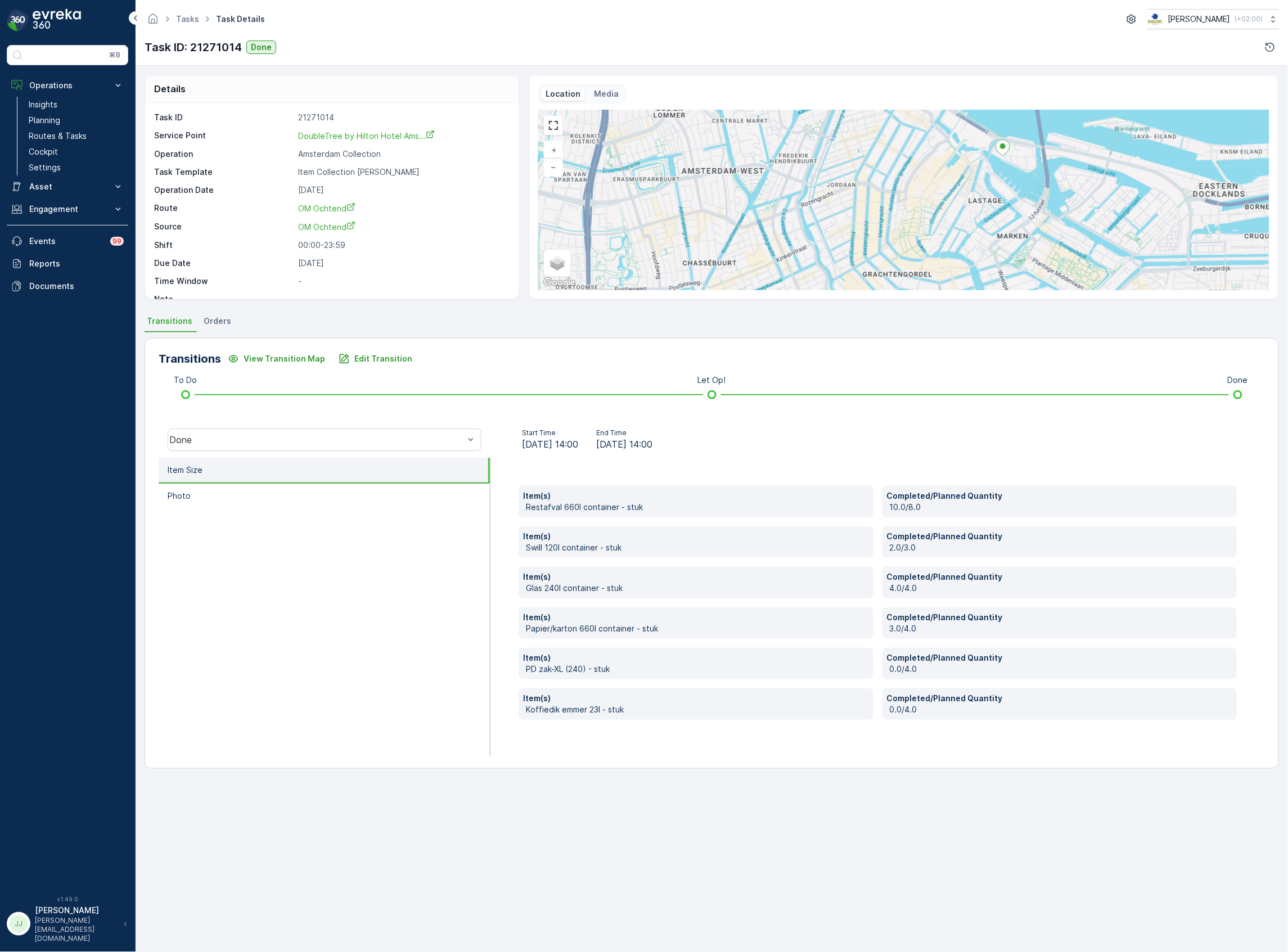
drag, startPoint x: 904, startPoint y: 206, endPoint x: 1016, endPoint y: 199, distance: 112.2
click at [1016, 199] on div "+ − Satellite Roadmap Terrain Hybrid Leaflet Keyboard shortcuts Map Data Map da…" at bounding box center [904, 200] width 731 height 180
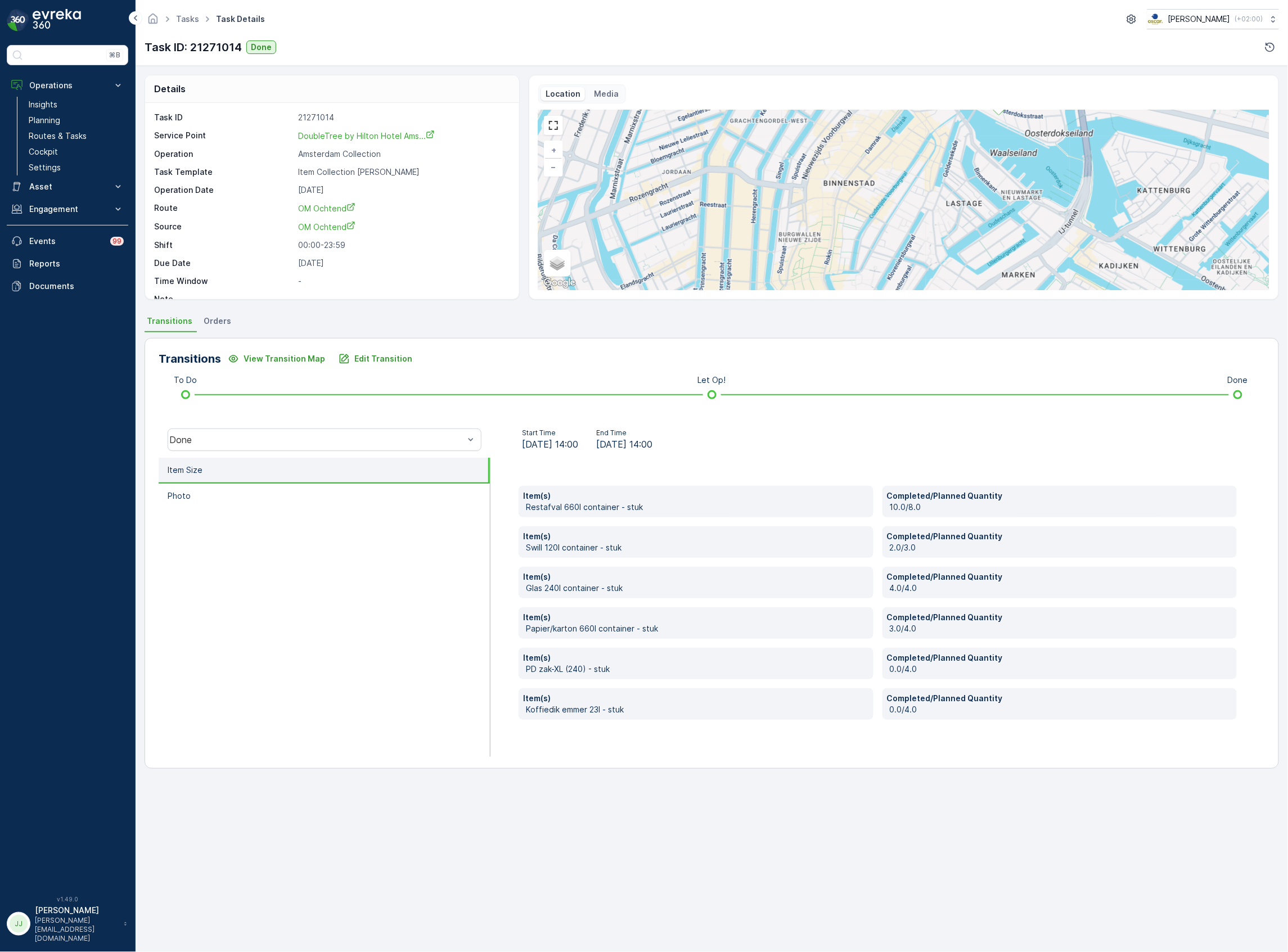
drag, startPoint x: 959, startPoint y: 197, endPoint x: 1031, endPoint y: 194, distance: 72.1
click at [1031, 194] on div "+ − Satellite Roadmap Terrain Hybrid Leaflet Keyboard shortcuts Map Data Map da…" at bounding box center [904, 200] width 731 height 180
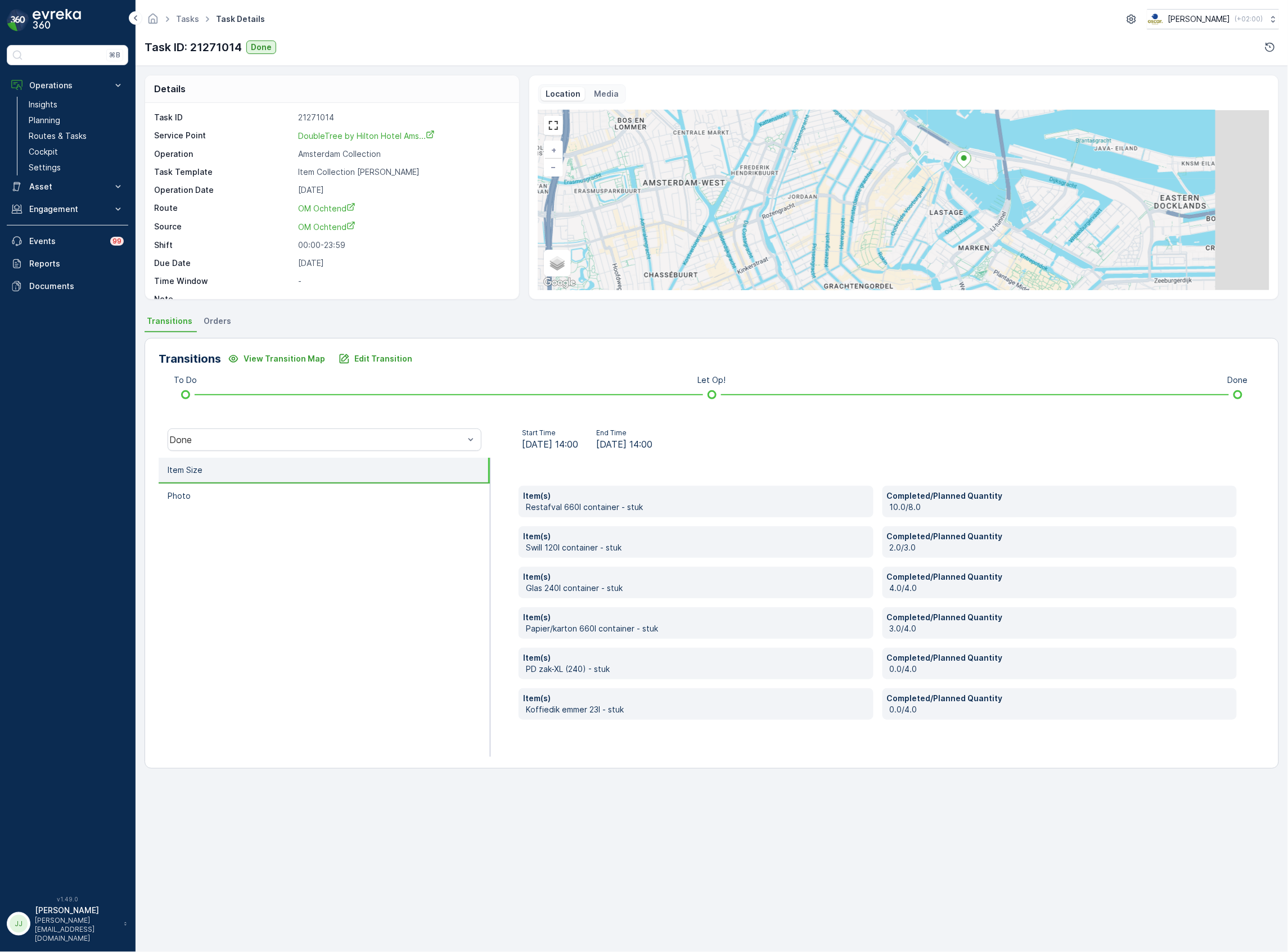
drag, startPoint x: 963, startPoint y: 203, endPoint x: 883, endPoint y: 219, distance: 81.6
click at [883, 219] on div "+ − Satellite Roadmap Terrain Hybrid Leaflet Keyboard shortcuts Map Data Map da…" at bounding box center [904, 200] width 731 height 180
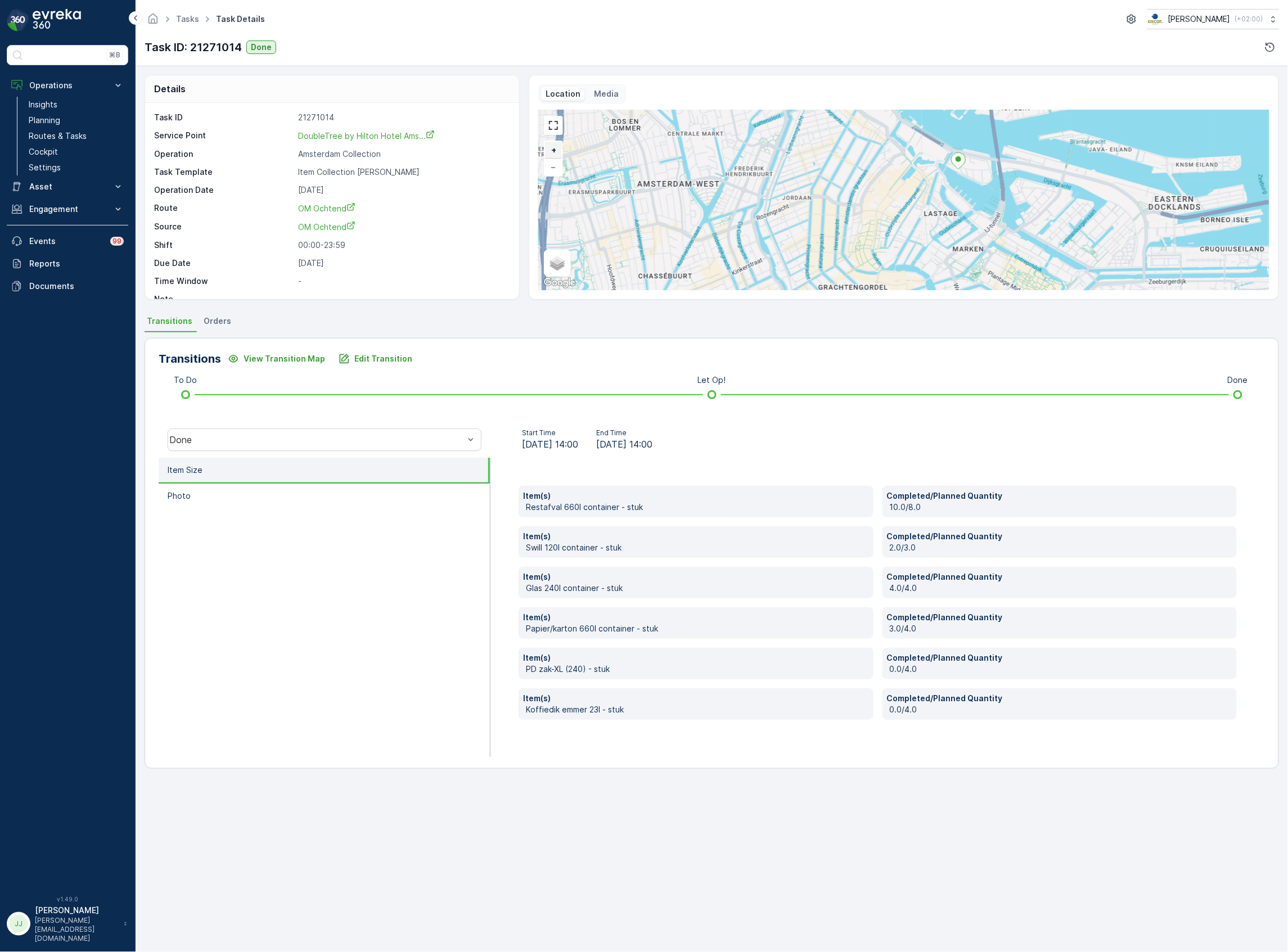
click at [557, 152] on link "+" at bounding box center [554, 150] width 17 height 17
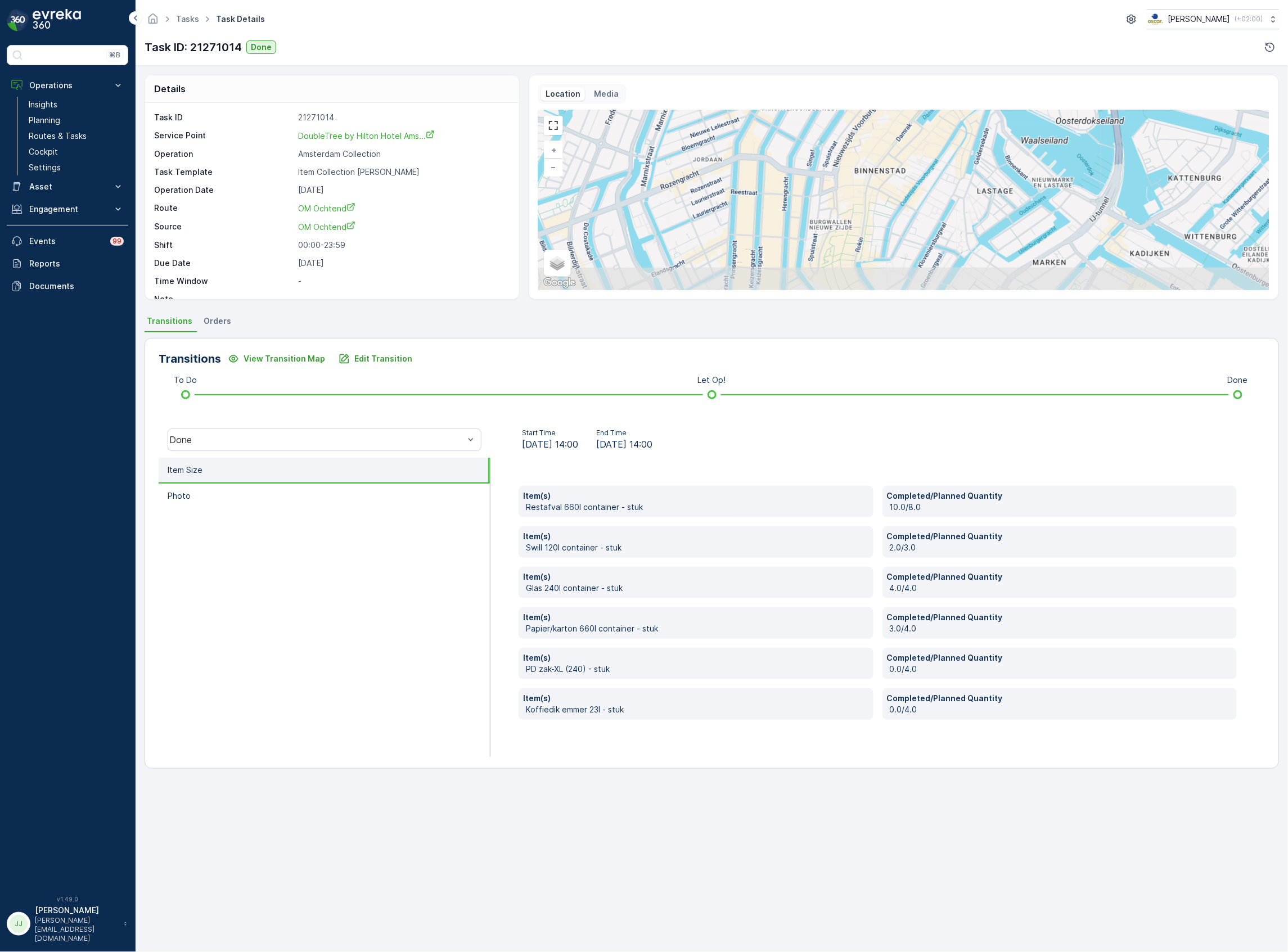
drag, startPoint x: 885, startPoint y: 222, endPoint x: 901, endPoint y: 196, distance: 30.5
click at [902, 186] on div "+ − Satellite Roadmap Terrain Hybrid Leaflet Keyboard shortcuts Map Data Map da…" at bounding box center [904, 200] width 731 height 180
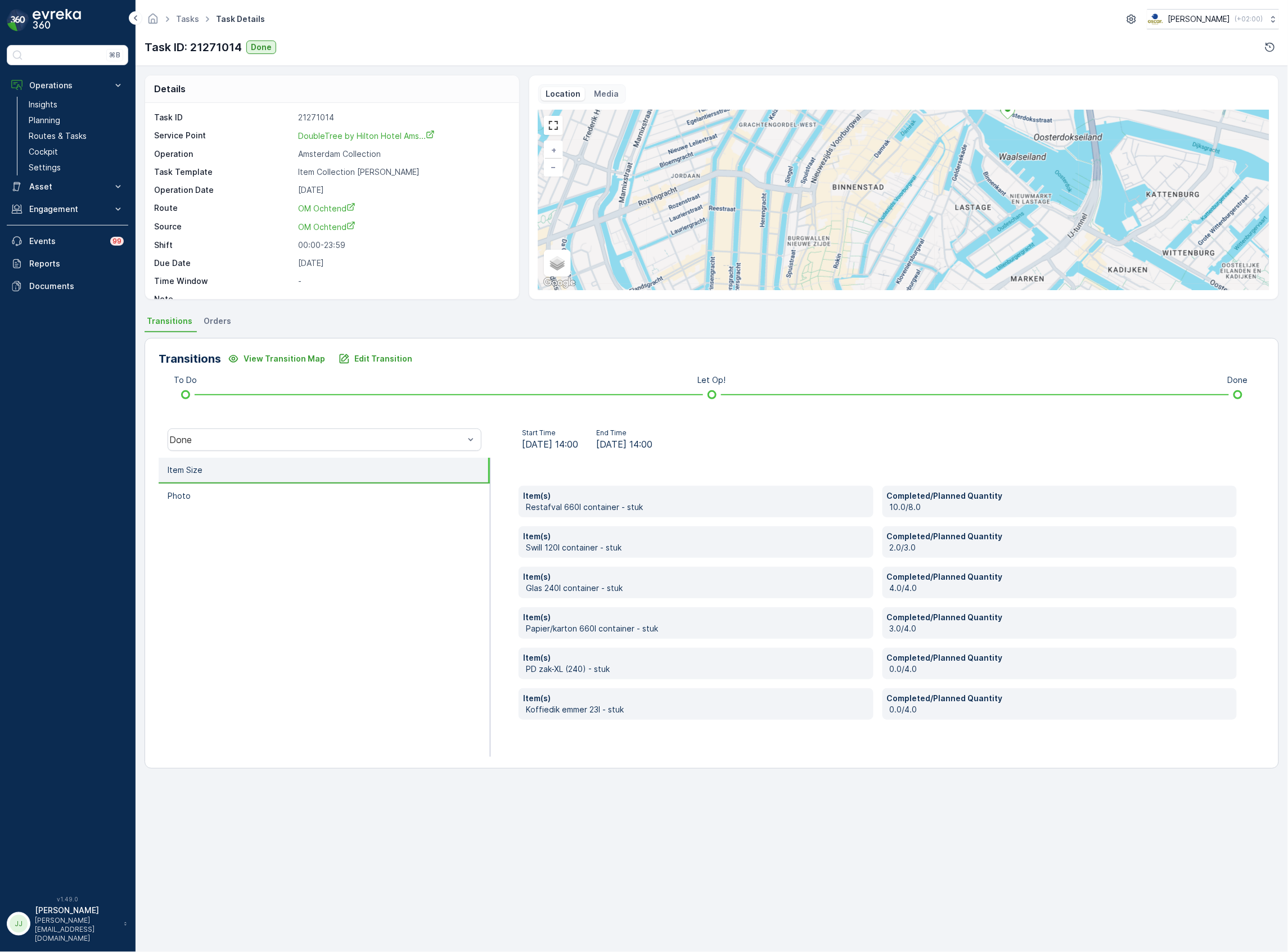
drag, startPoint x: 931, startPoint y: 209, endPoint x: 910, endPoint y: 225, distance: 26.4
click at [910, 225] on div "+ − Satellite Roadmap Terrain Hybrid Leaflet Keyboard shortcuts Map Data Map da…" at bounding box center [904, 200] width 731 height 180
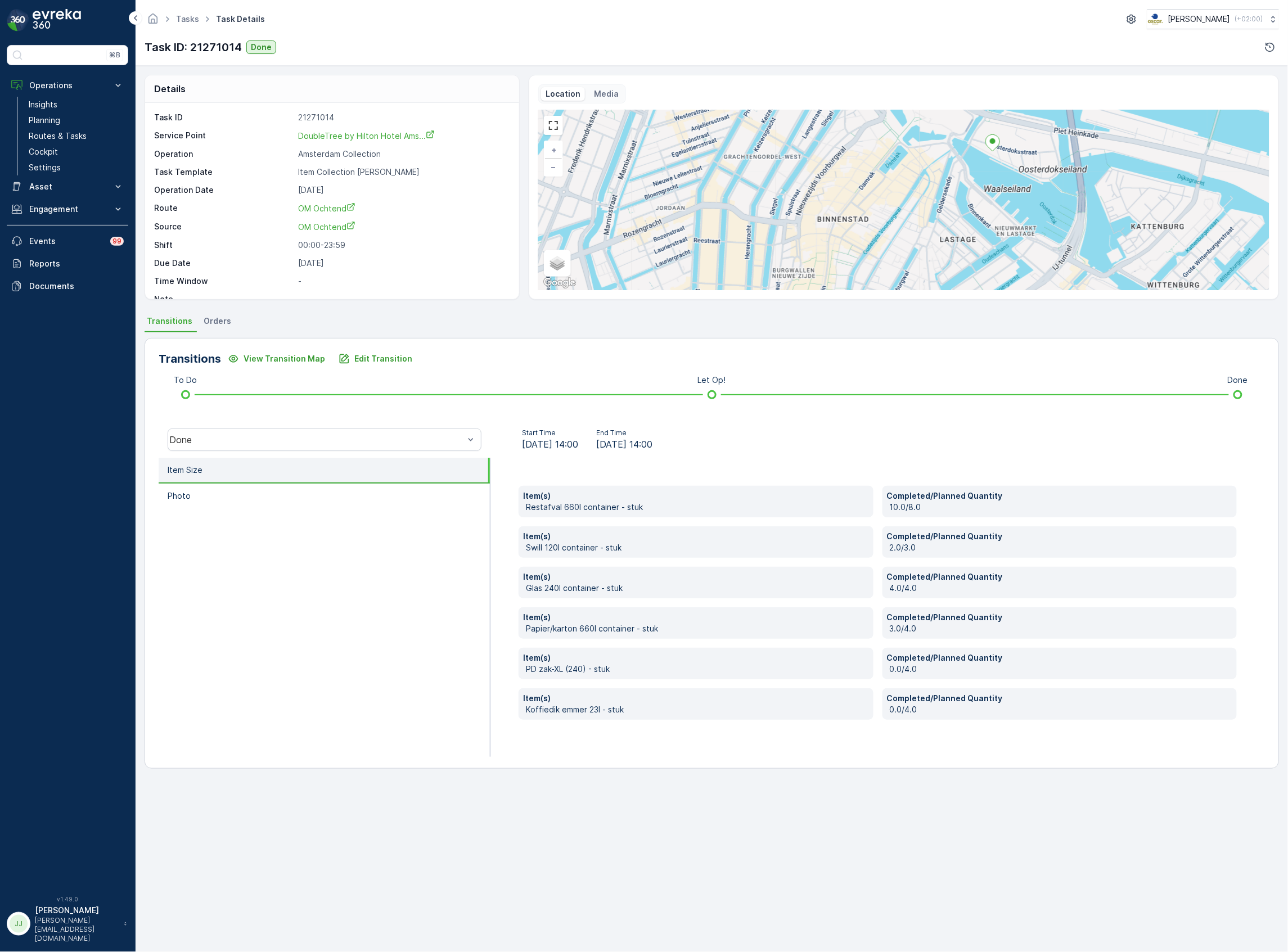
drag, startPoint x: 961, startPoint y: 185, endPoint x: 946, endPoint y: 217, distance: 35.3
click at [946, 217] on div "+ − Satellite Roadmap Terrain Hybrid Leaflet Keyboard shortcuts Map Data Map da…" at bounding box center [904, 200] width 731 height 180
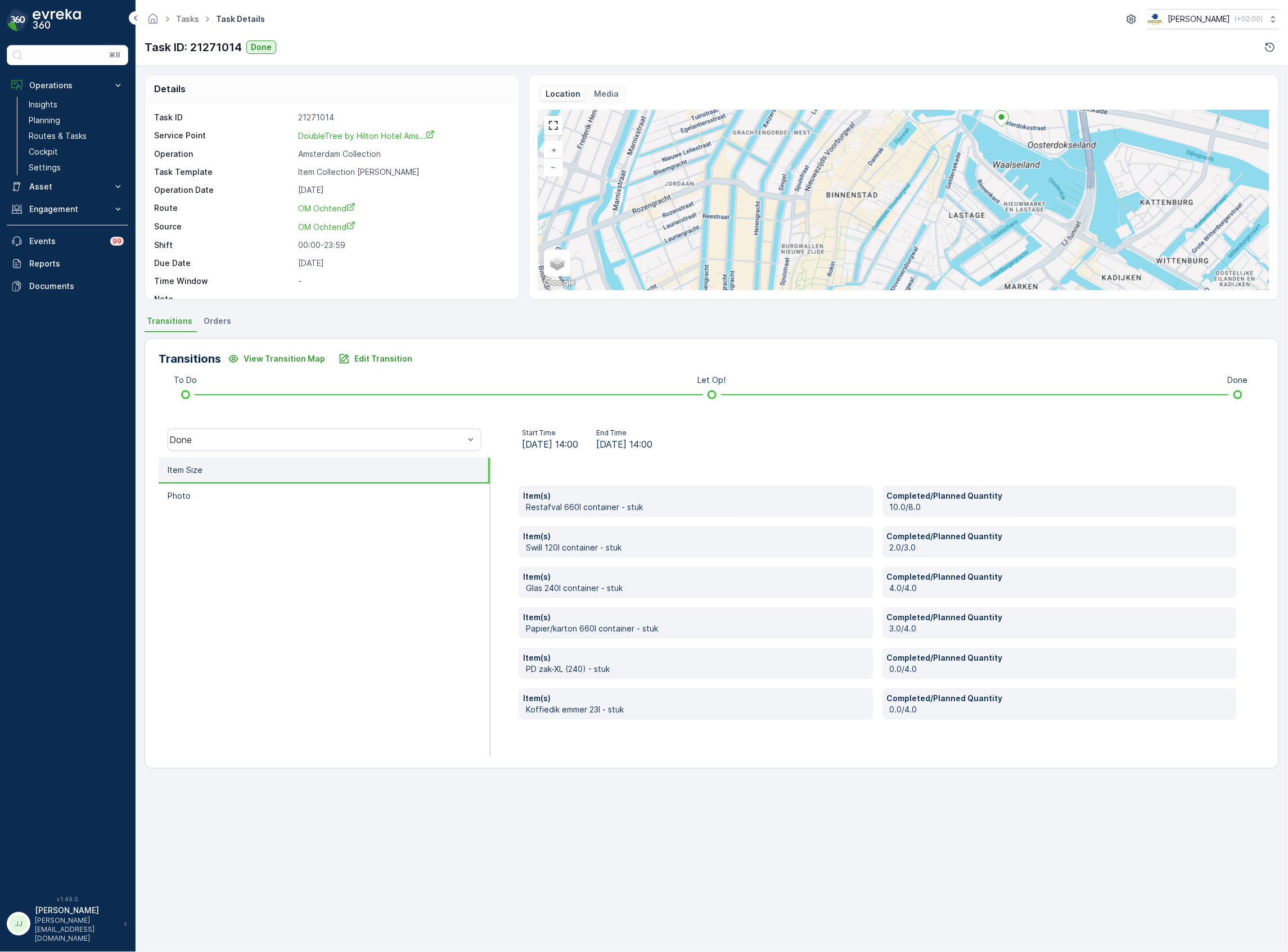
drag, startPoint x: 946, startPoint y: 217, endPoint x: 955, endPoint y: 193, distance: 25.6
click at [955, 193] on div "+ − Satellite Roadmap Terrain Hybrid Leaflet Keyboard shortcuts Map Data Map da…" at bounding box center [904, 200] width 731 height 180
click at [936, 219] on div "+ − Satellite Roadmap Terrain Hybrid Leaflet Keyboard shortcuts Map Data Map da…" at bounding box center [904, 200] width 731 height 180
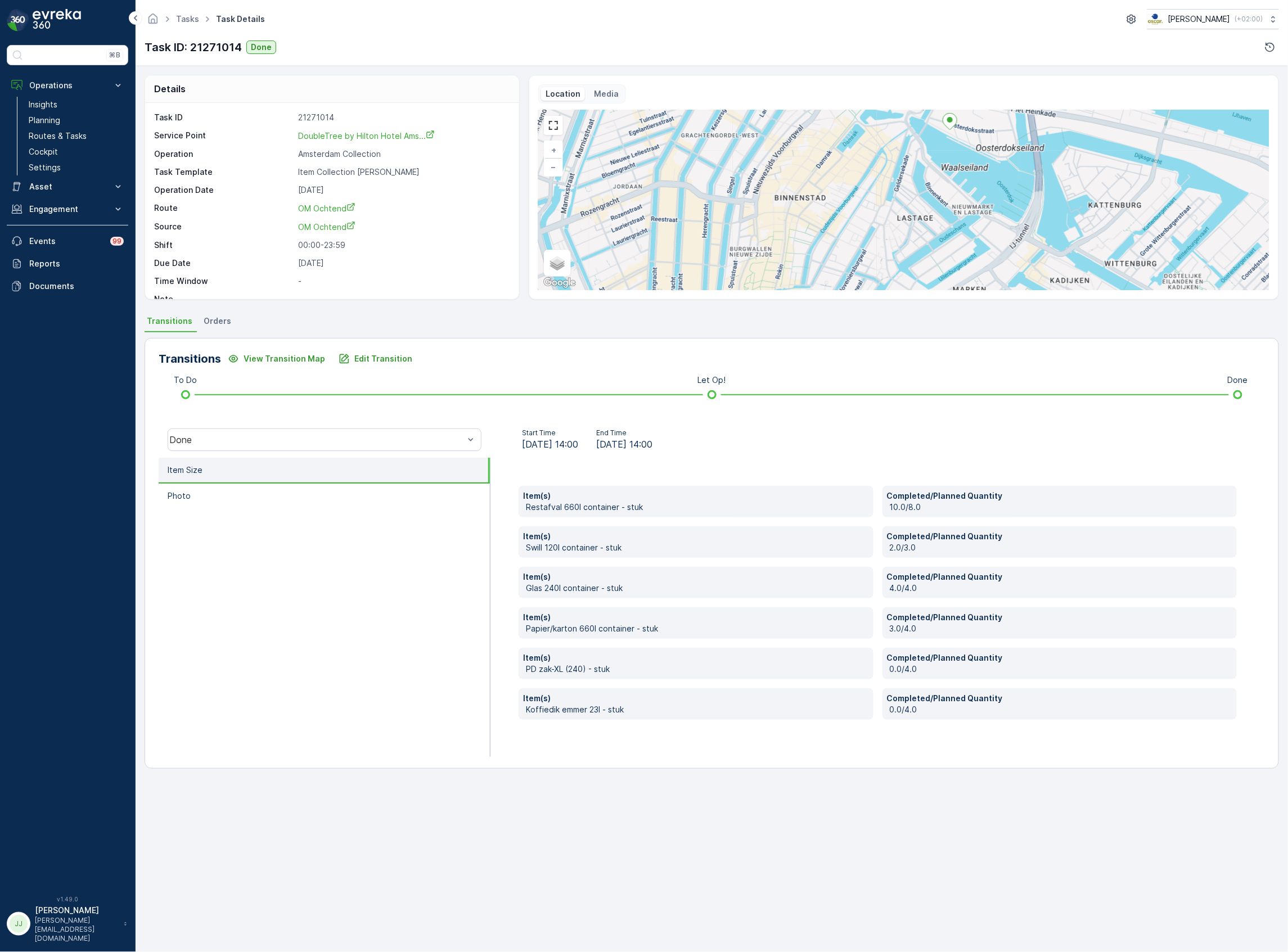
drag, startPoint x: 935, startPoint y: 210, endPoint x: 884, endPoint y: 215, distance: 51.2
click at [884, 215] on div "+ − Satellite Roadmap Terrain Hybrid Leaflet Keyboard shortcuts Map Data Map da…" at bounding box center [904, 200] width 731 height 180
